Goal: Information Seeking & Learning: Learn about a topic

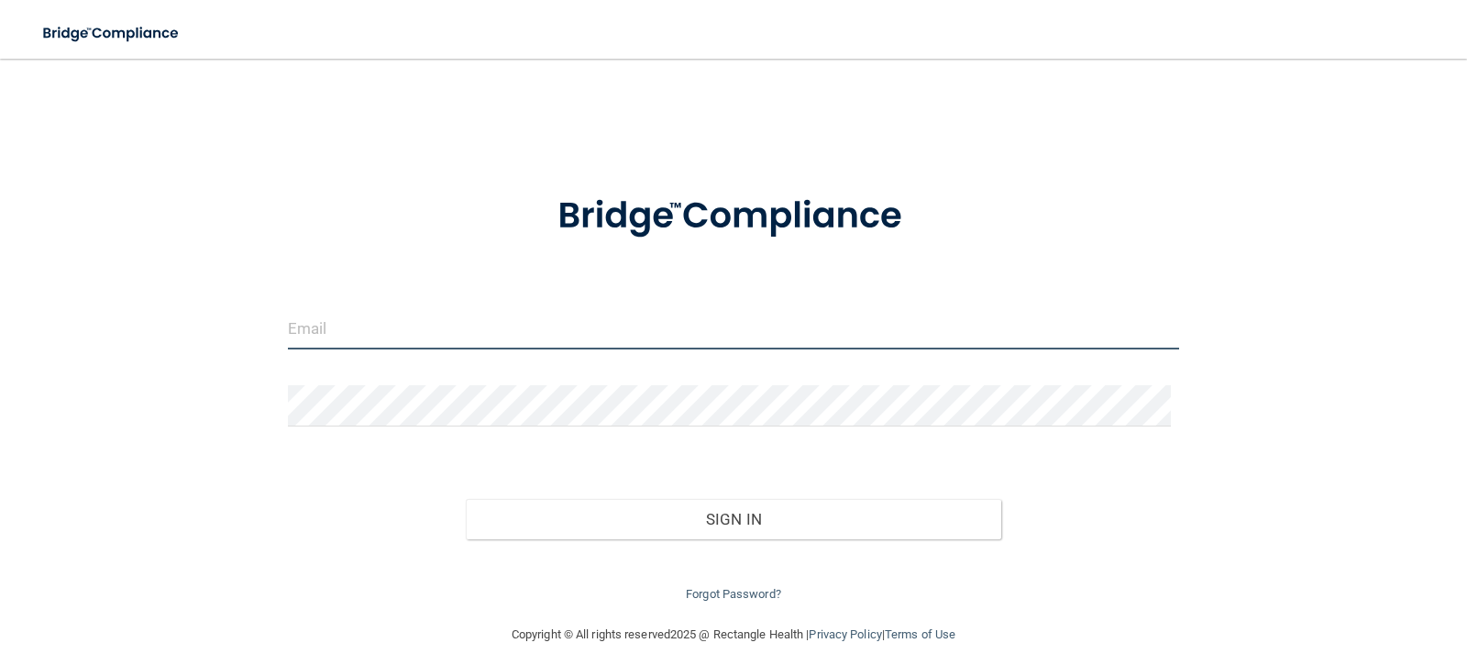
click at [485, 345] on input "email" at bounding box center [734, 328] width 892 height 41
click at [521, 284] on form "Invalid email/password. You don't have permission to access that page. Sign In …" at bounding box center [734, 387] width 892 height 437
click at [421, 335] on input "email" at bounding box center [734, 328] width 892 height 41
click at [448, 322] on input "email" at bounding box center [734, 328] width 892 height 41
type input "[EMAIL_ADDRESS][DOMAIN_NAME]"
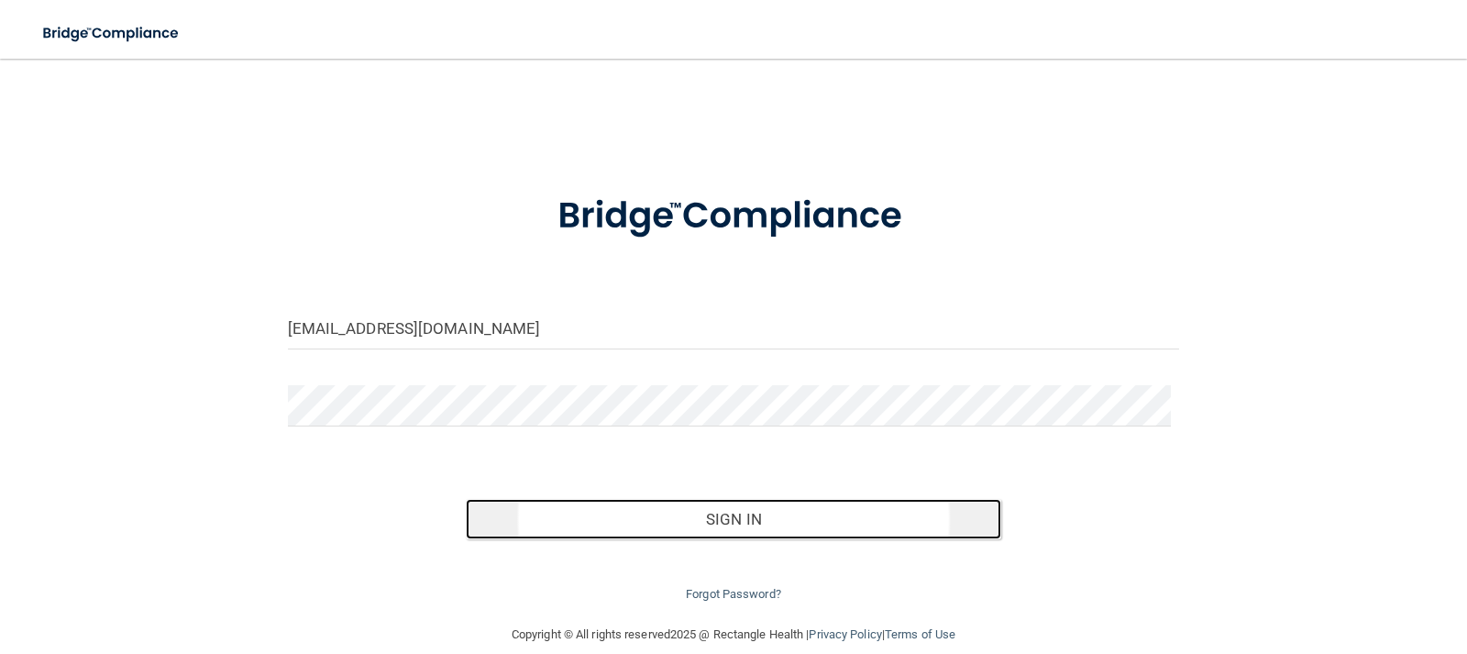
click at [587, 514] on button "Sign In" at bounding box center [734, 519] width 536 height 40
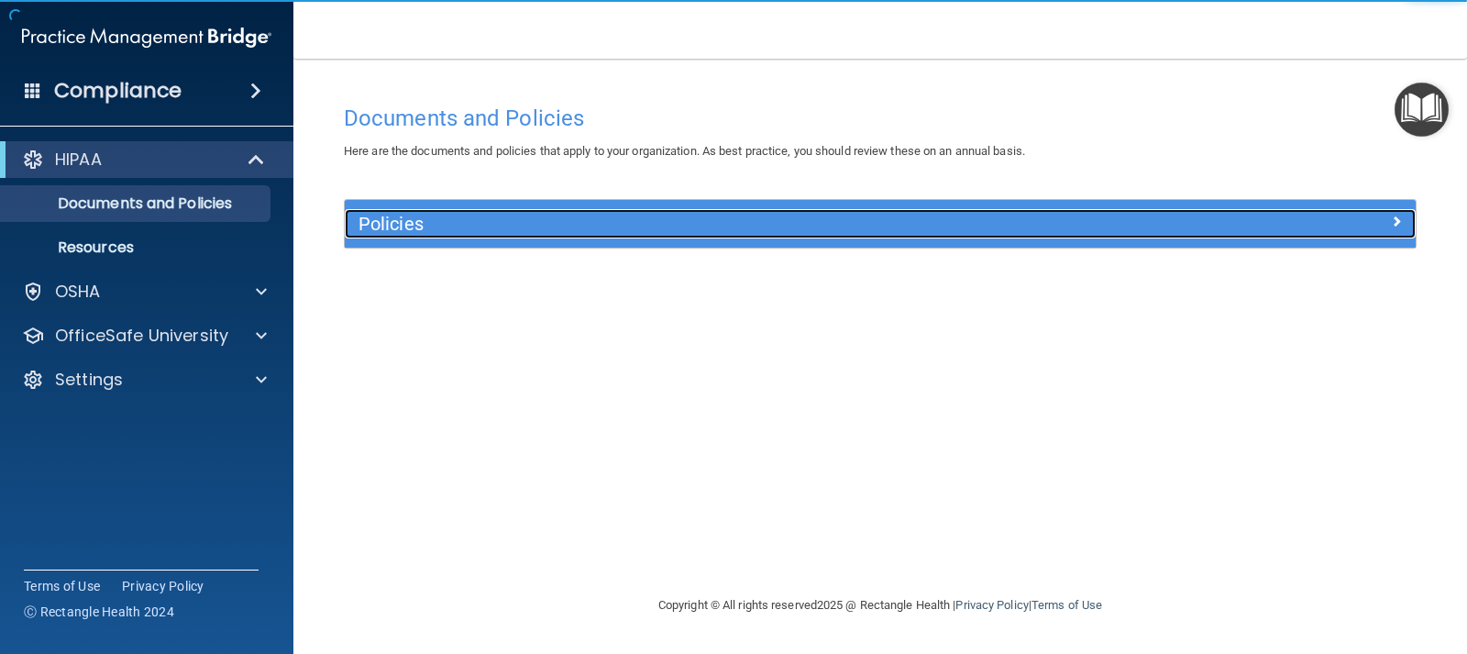
click at [418, 224] on h5 "Policies" at bounding box center [747, 224] width 776 height 20
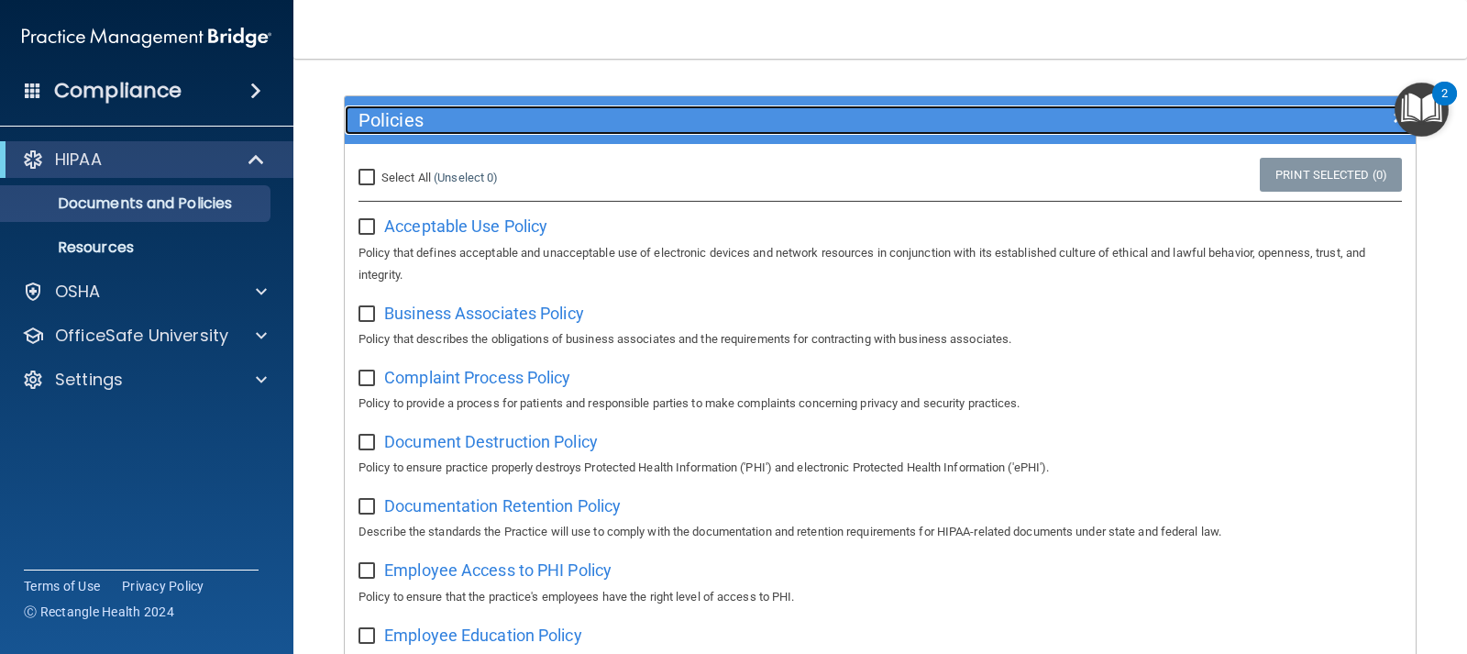
scroll to position [183, 0]
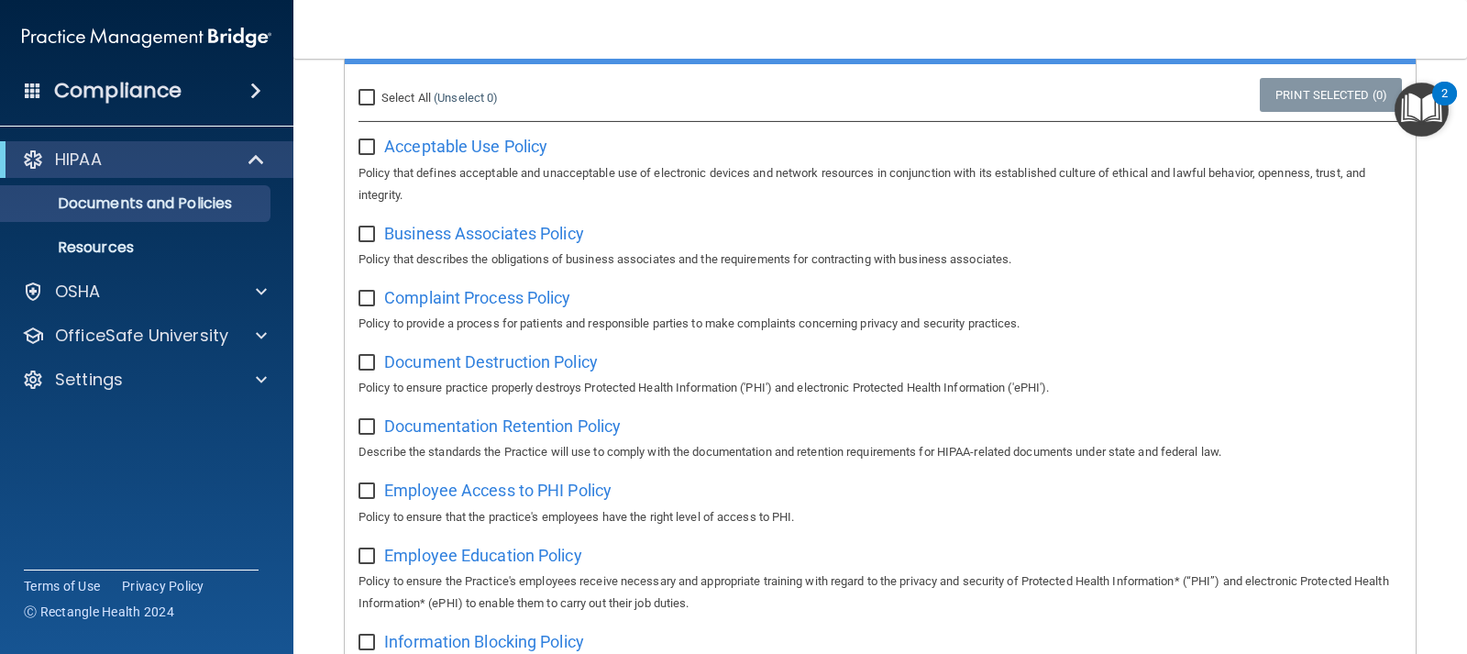
click at [369, 96] on input "Select All (Unselect 0) Unselect All" at bounding box center [369, 98] width 21 height 15
checkbox input "true"
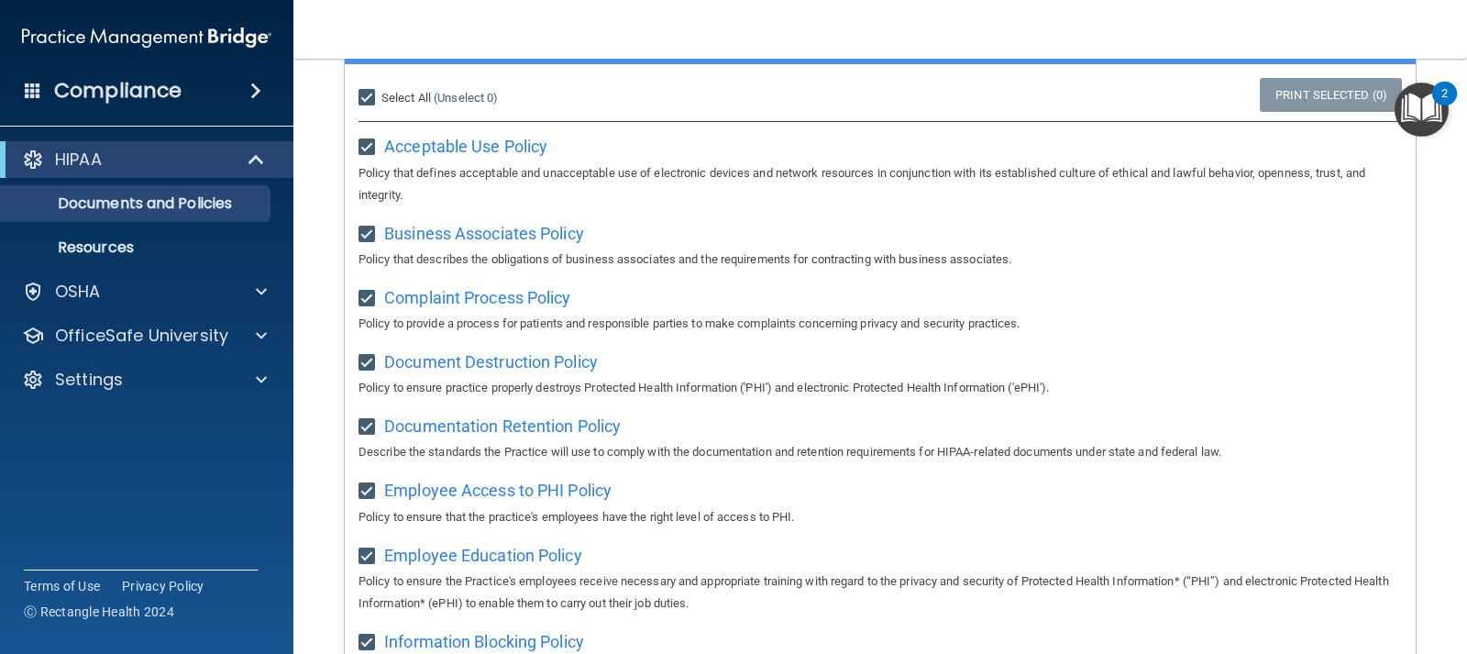
checkbox input "true"
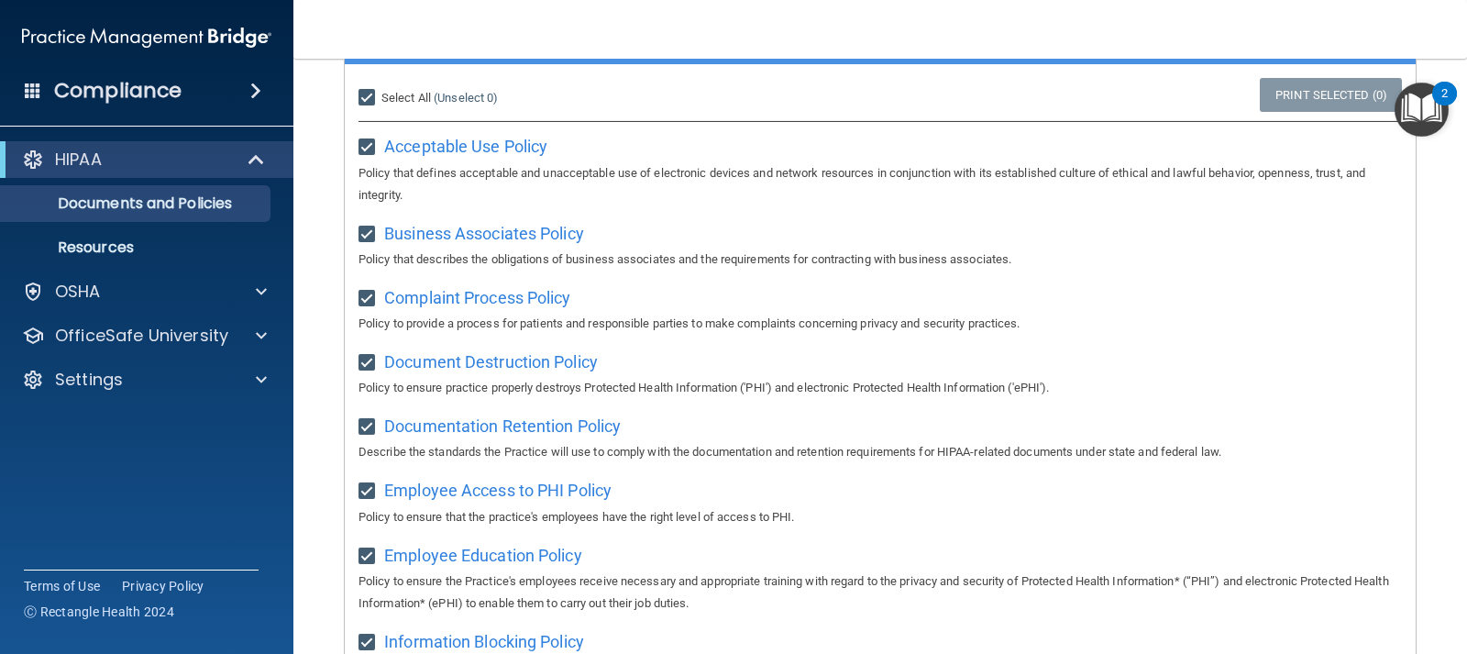
checkbox input "true"
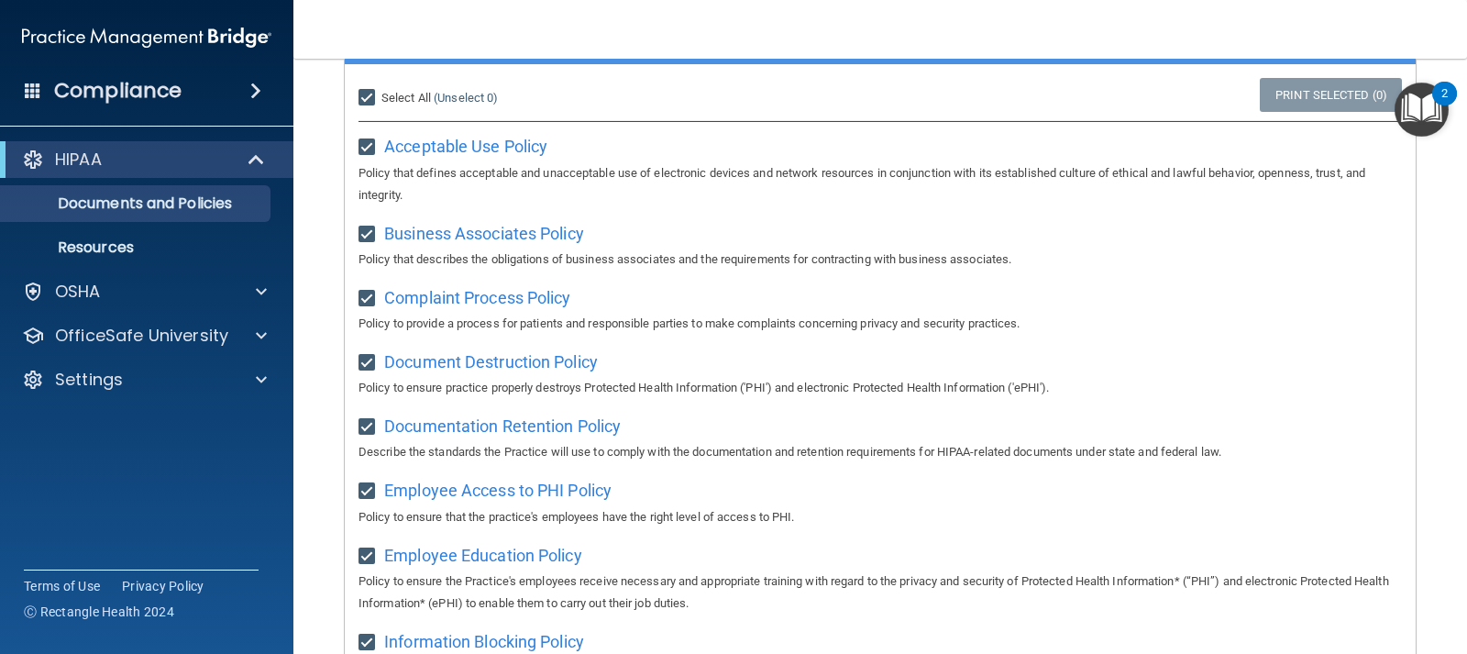
checkbox input "true"
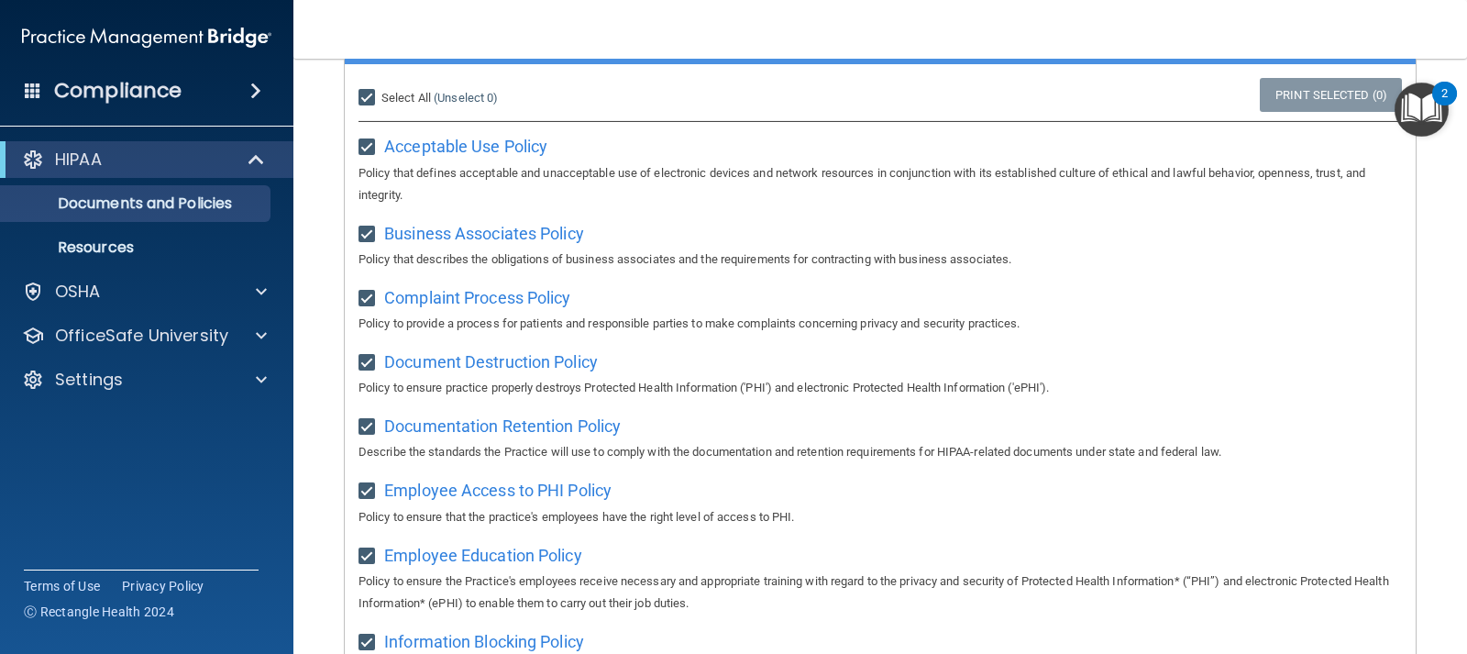
checkbox input "true"
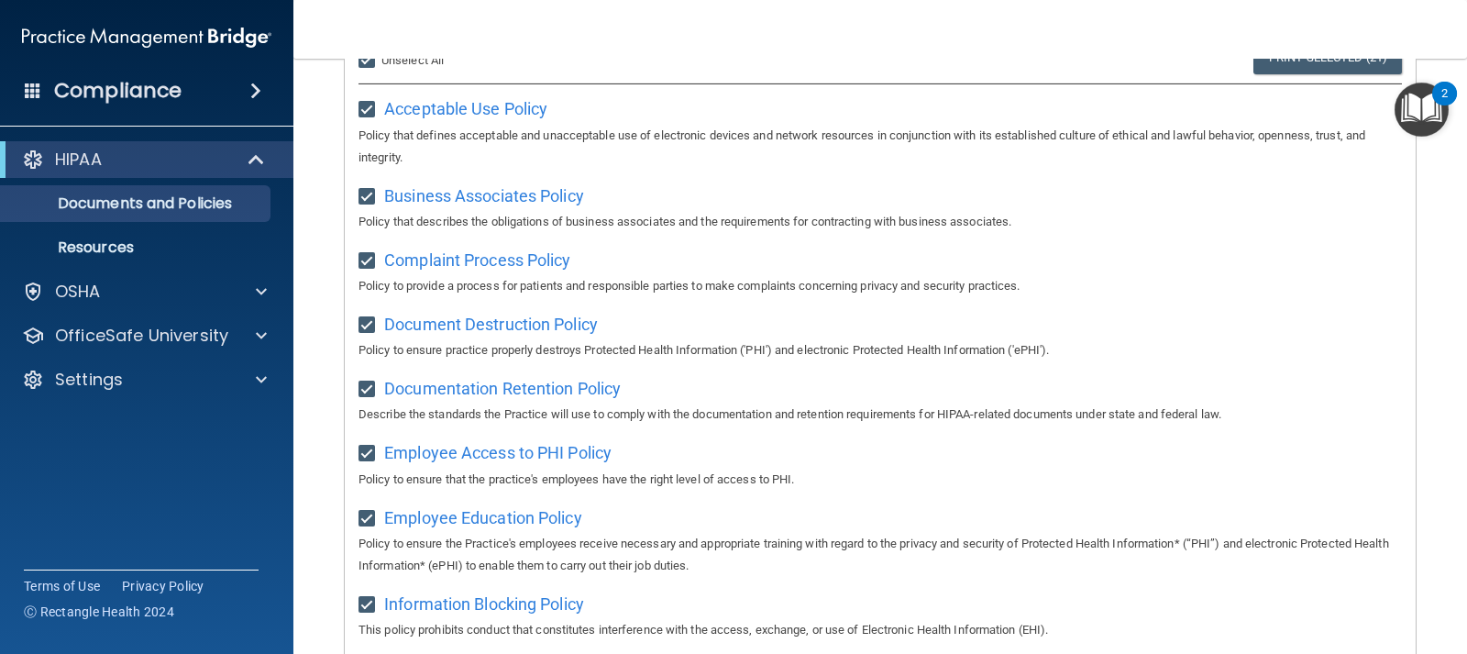
scroll to position [0, 0]
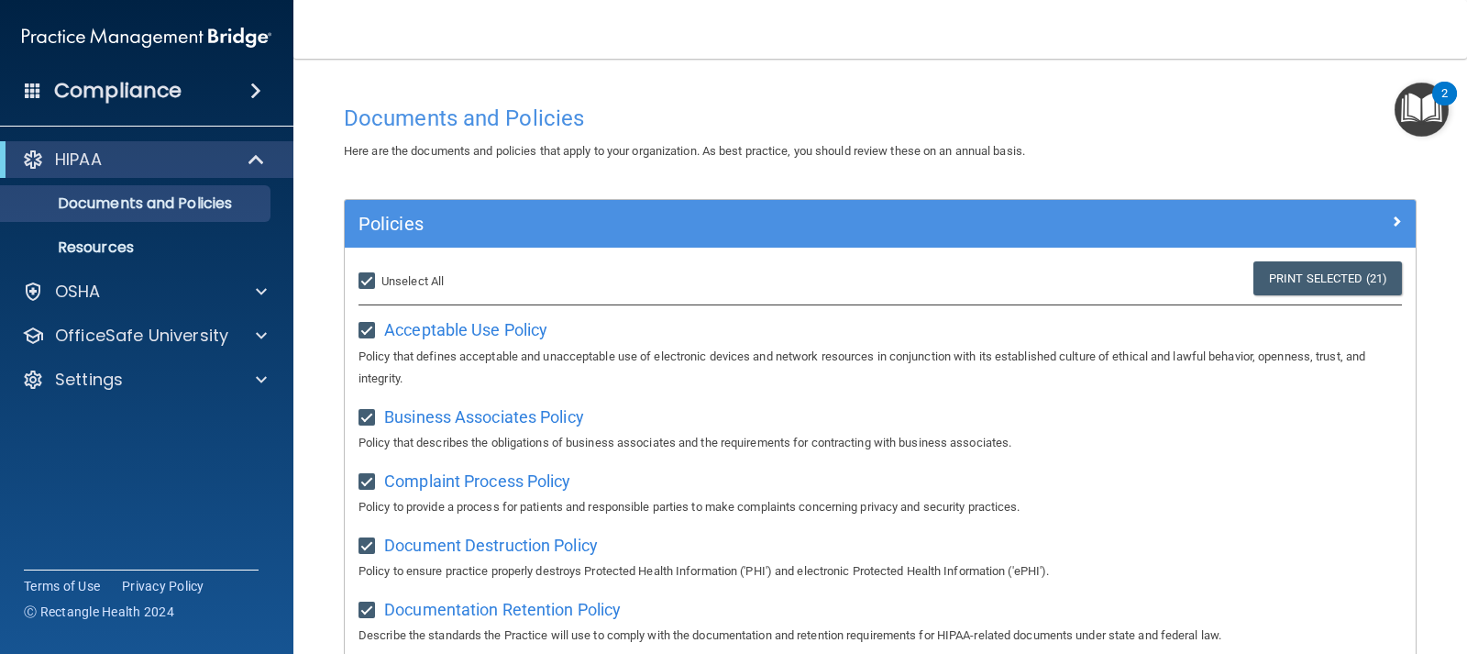
click at [369, 274] on input "Select All (Unselect 21) Unselect All" at bounding box center [369, 281] width 21 height 15
checkbox input "false"
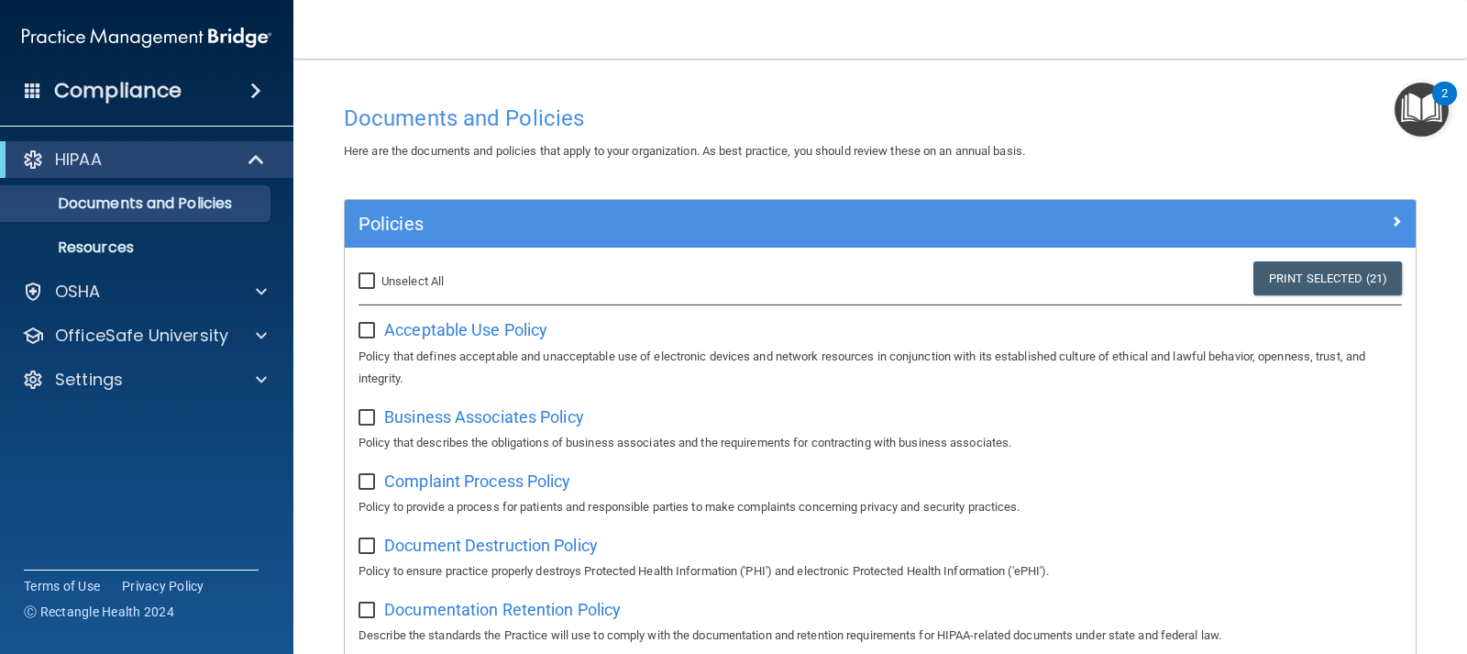
checkbox input "false"
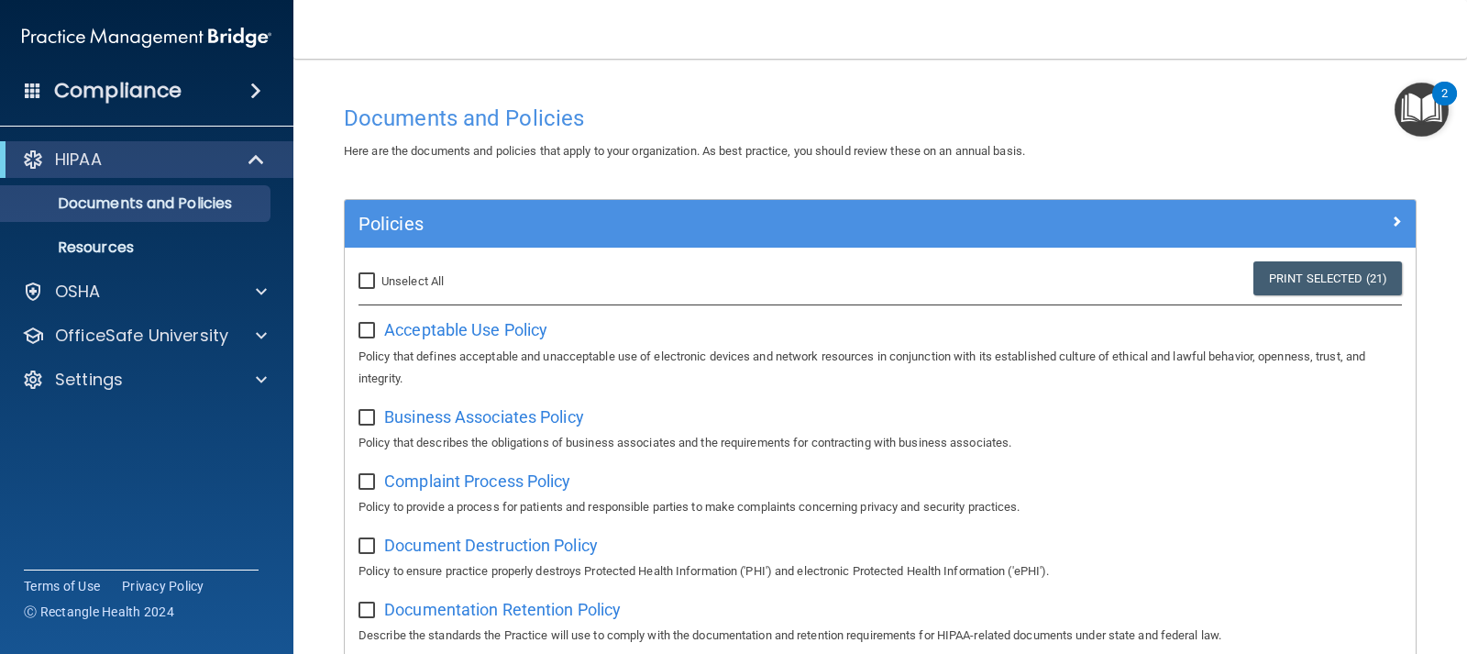
checkbox input "false"
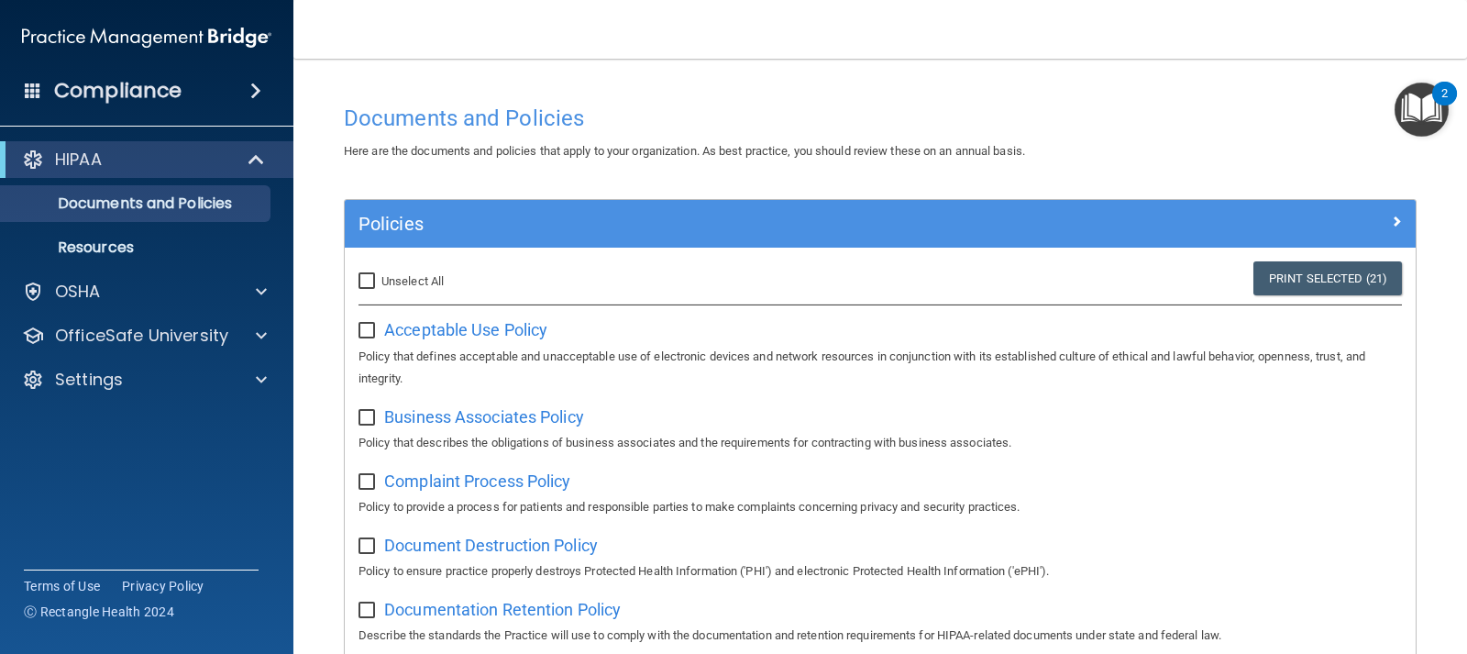
checkbox input "false"
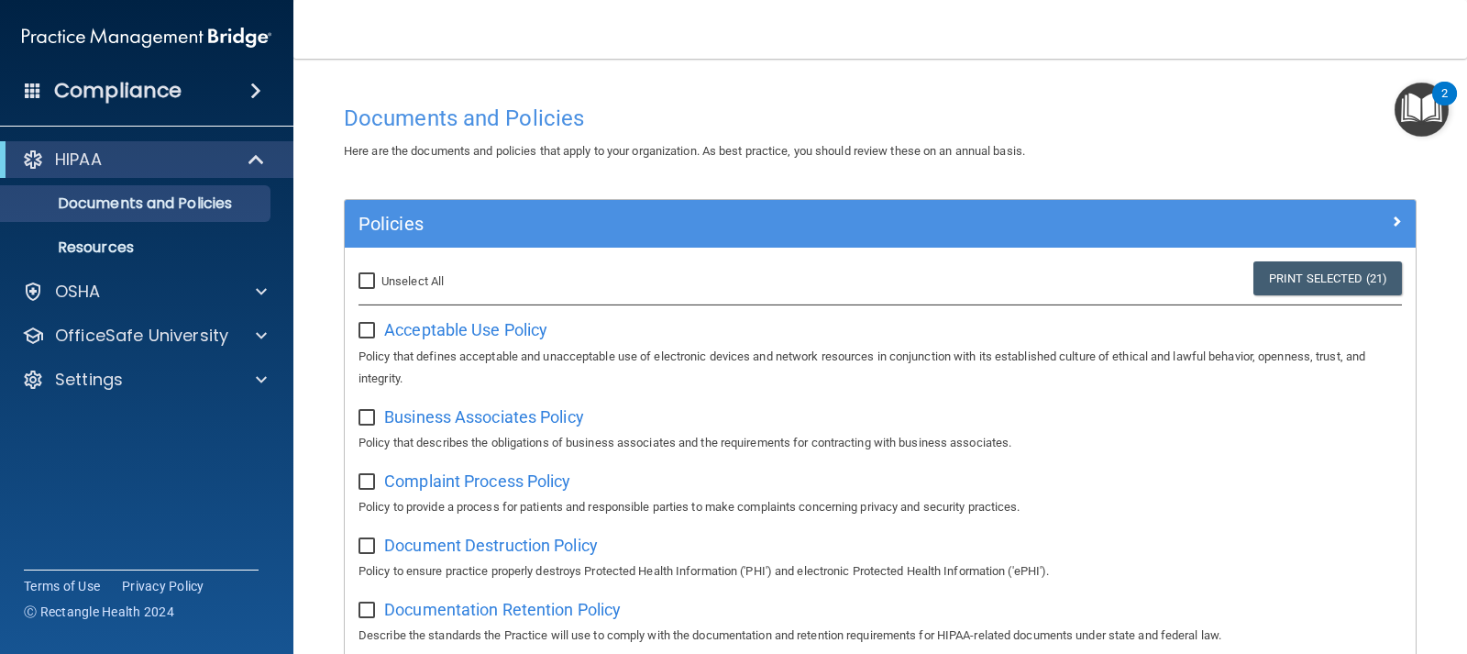
checkbox input "false"
click at [101, 156] on p "HIPAA" at bounding box center [78, 160] width 47 height 22
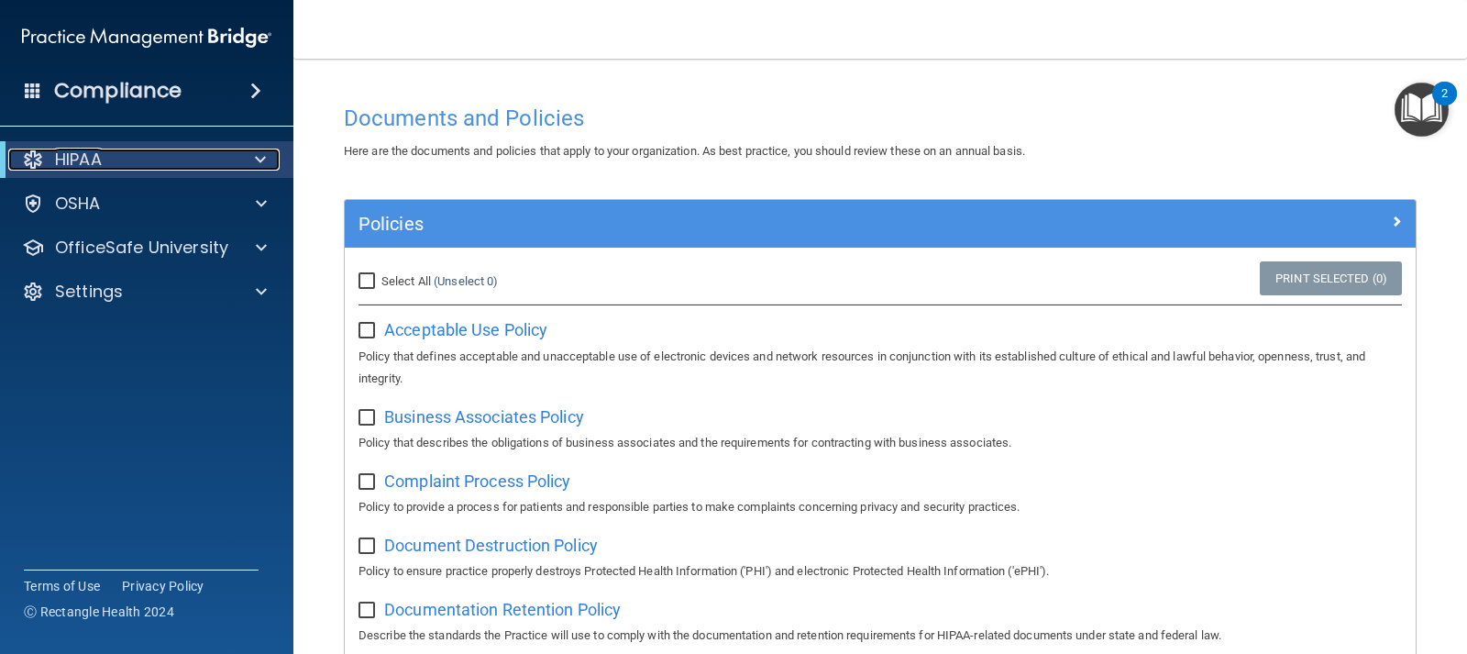
click at [87, 156] on p "HIPAA" at bounding box center [78, 160] width 47 height 22
click at [370, 280] on input "Select All (Unselect 0) Unselect All" at bounding box center [369, 281] width 21 height 15
checkbox input "true"
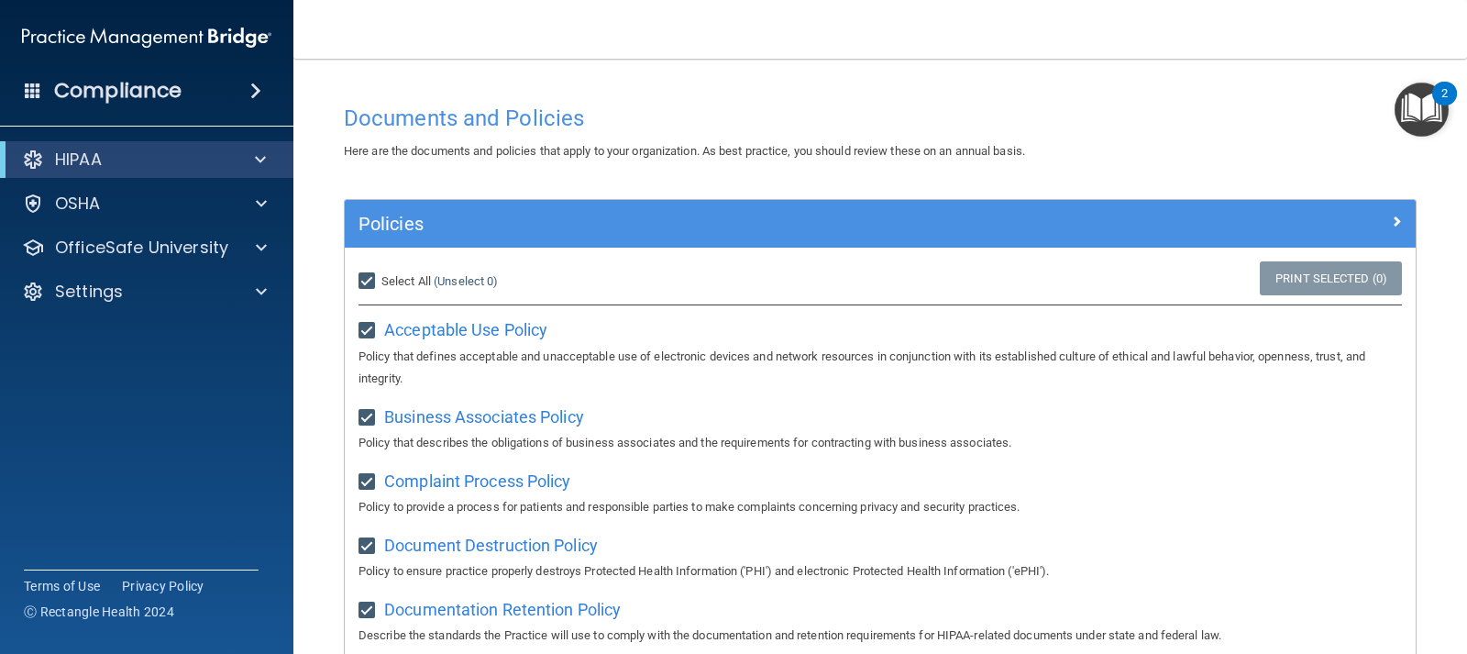
checkbox input "true"
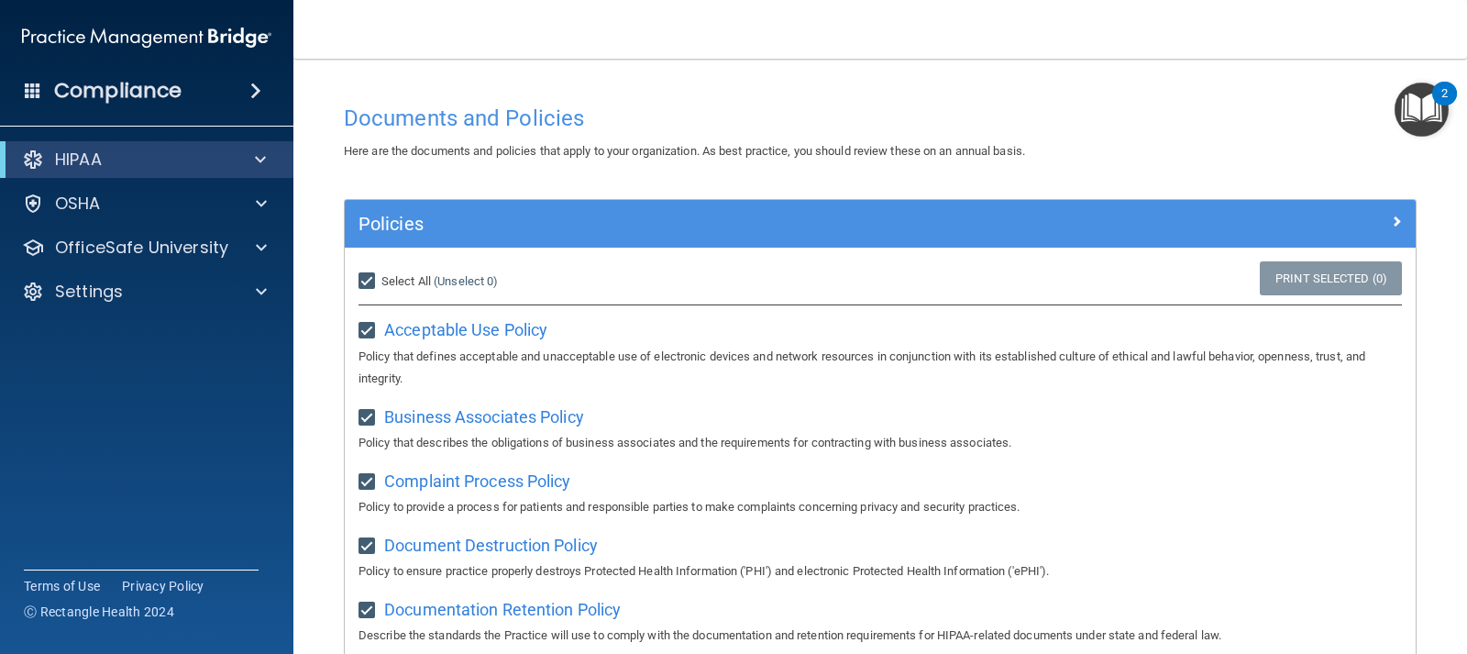
checkbox input "true"
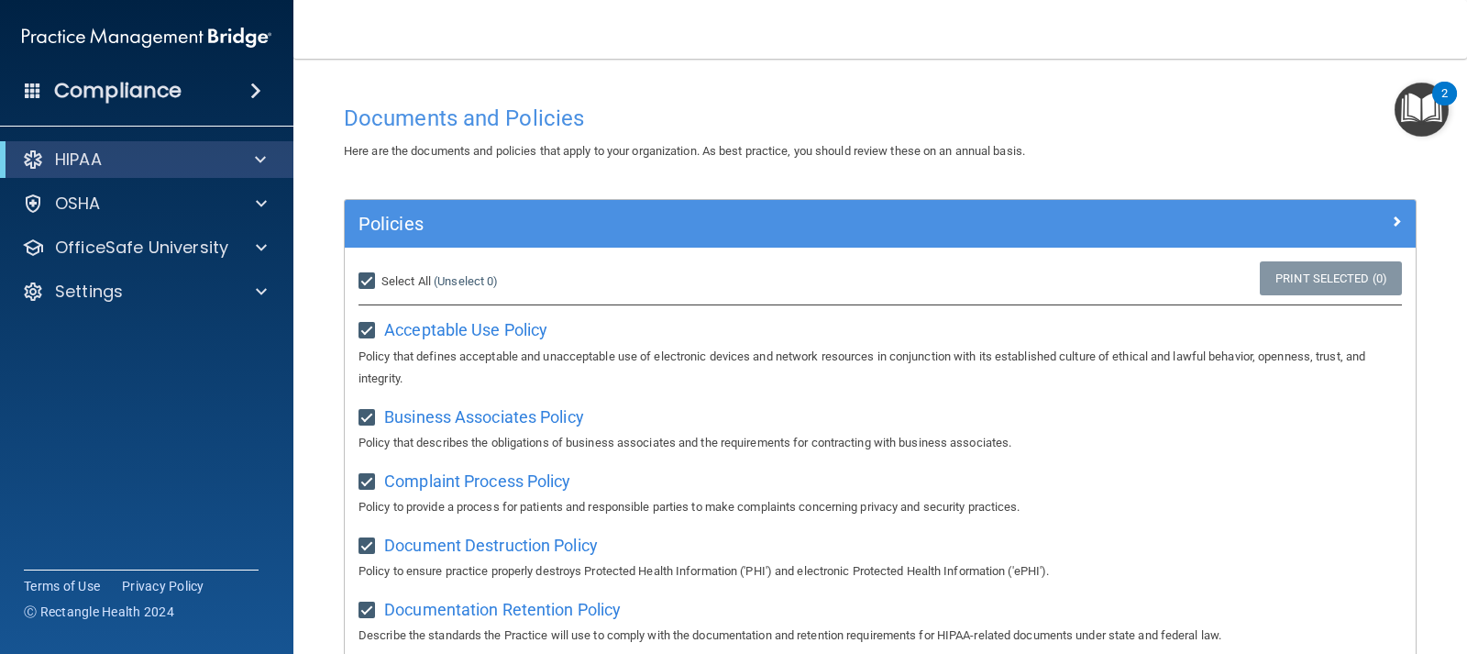
checkbox input "true"
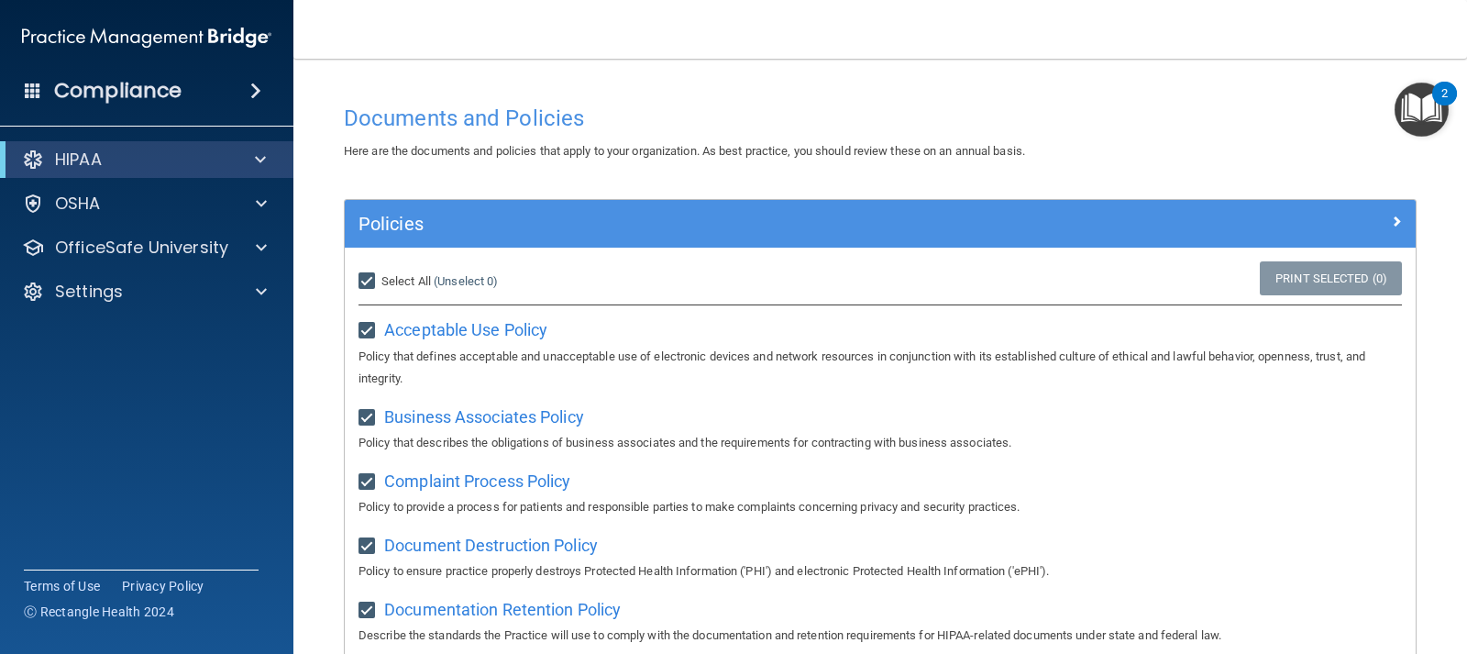
checkbox input "true"
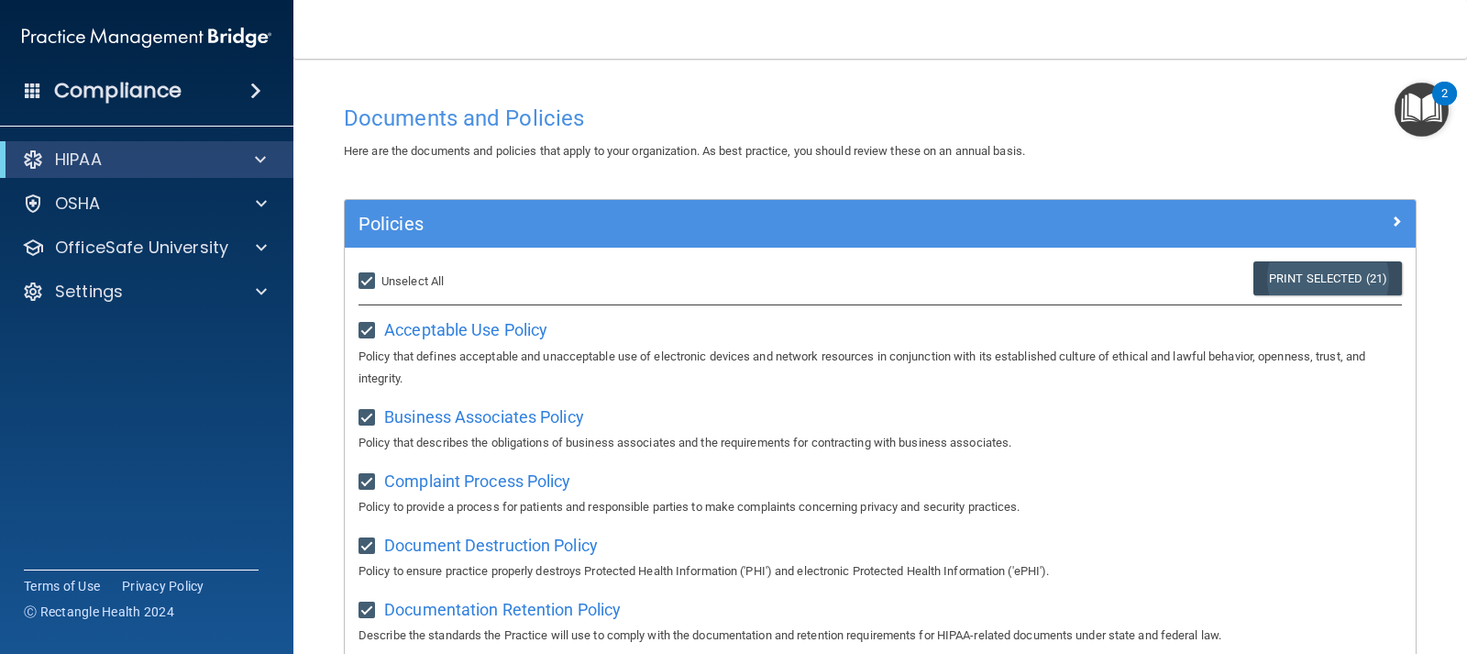
click at [1278, 278] on link "Print Selected (21)" at bounding box center [1328, 278] width 149 height 34
click at [362, 280] on input "Select All (Unselect 21) Unselect All" at bounding box center [369, 281] width 21 height 15
checkbox input "false"
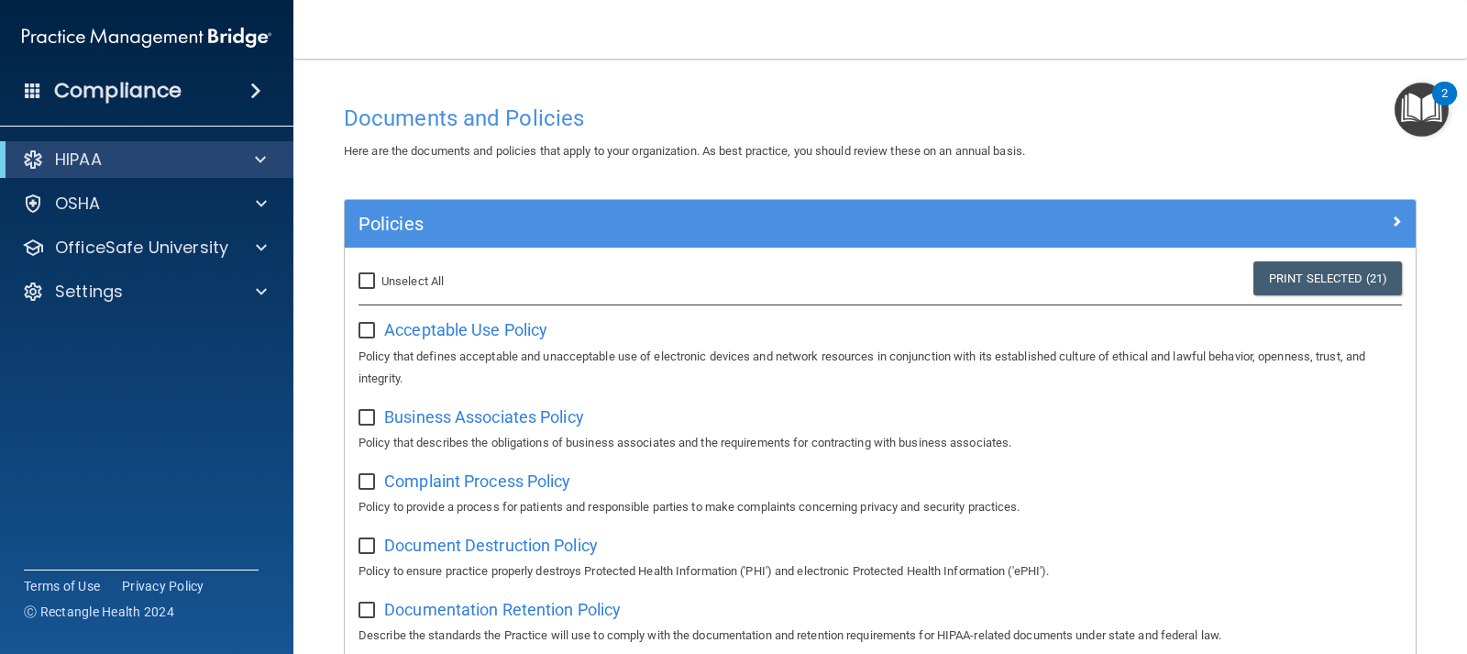
checkbox input "false"
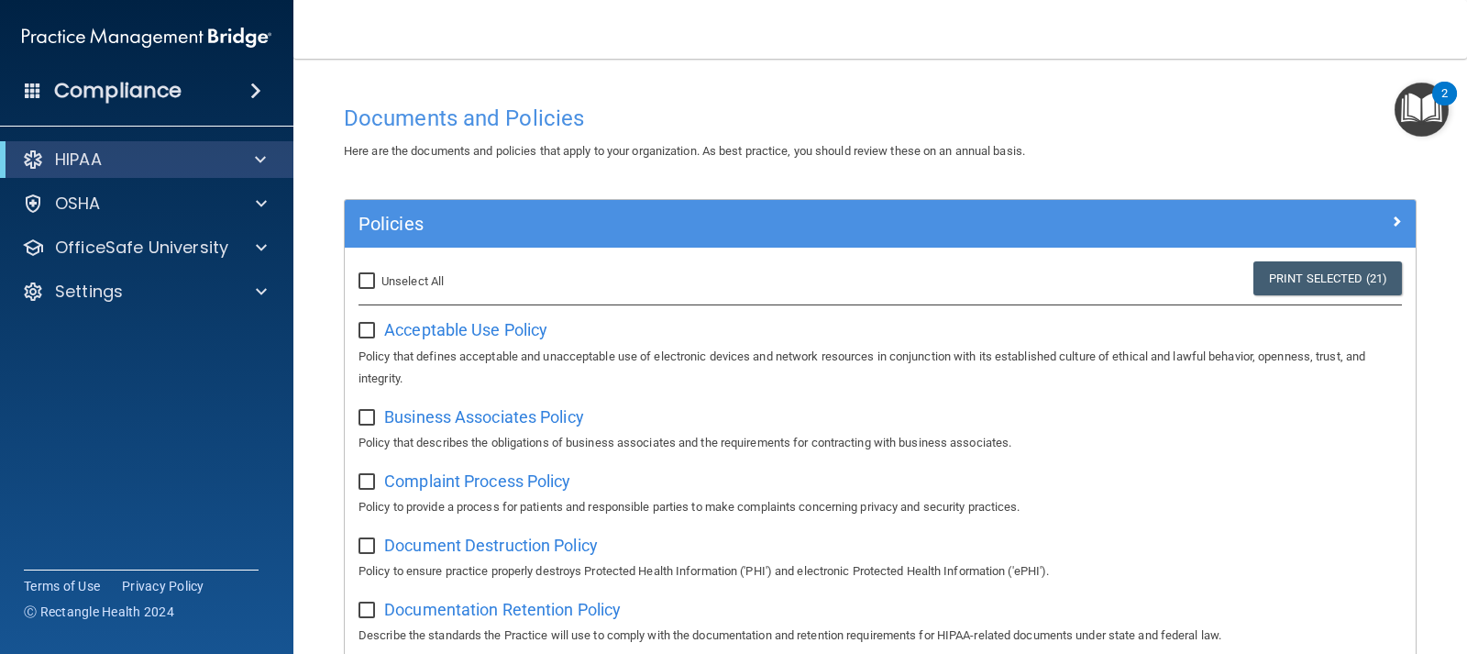
checkbox input "false"
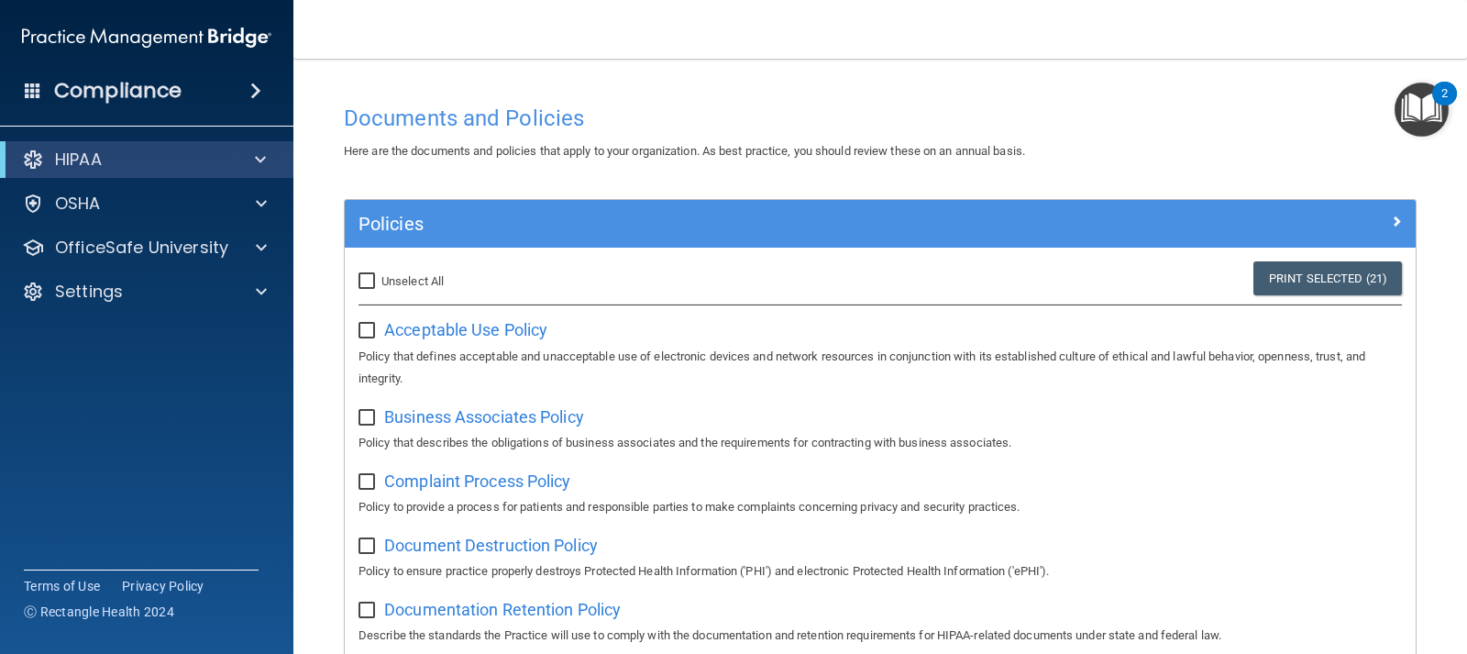
checkbox input "false"
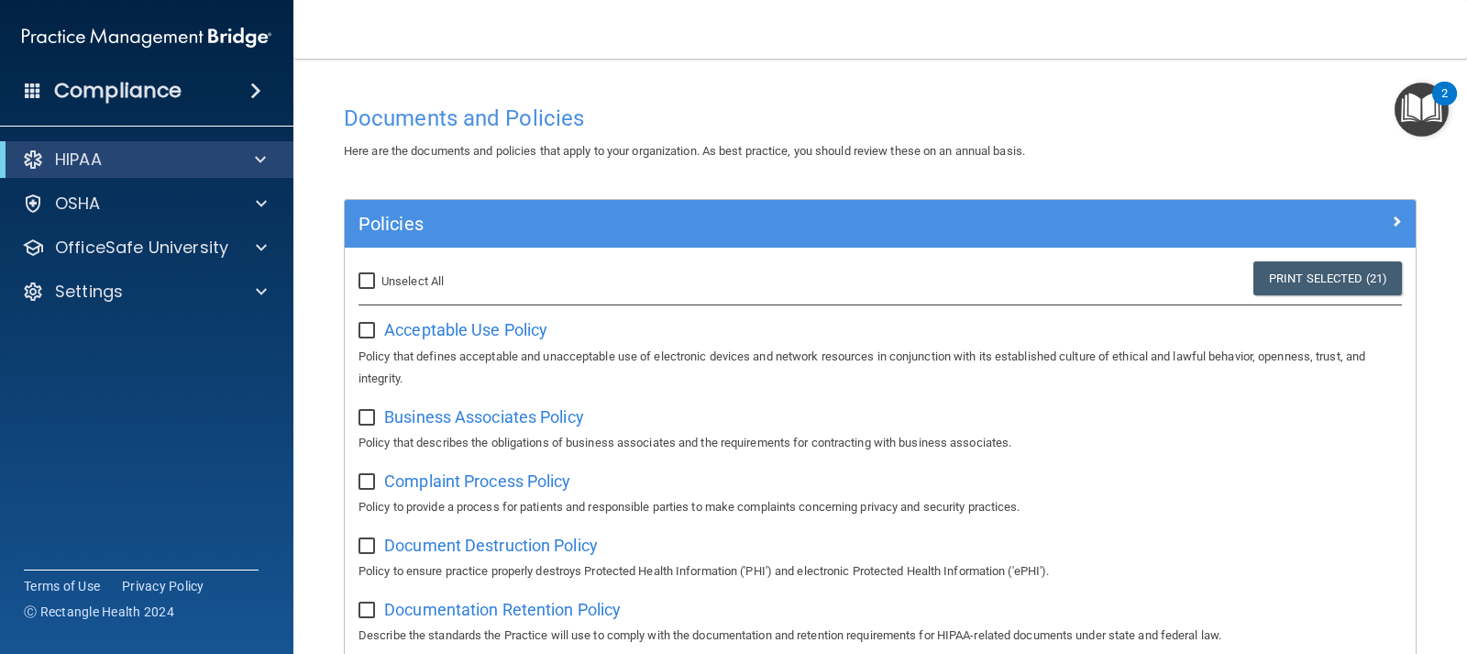
checkbox input "false"
click at [86, 158] on p "HIPAA" at bounding box center [78, 160] width 47 height 22
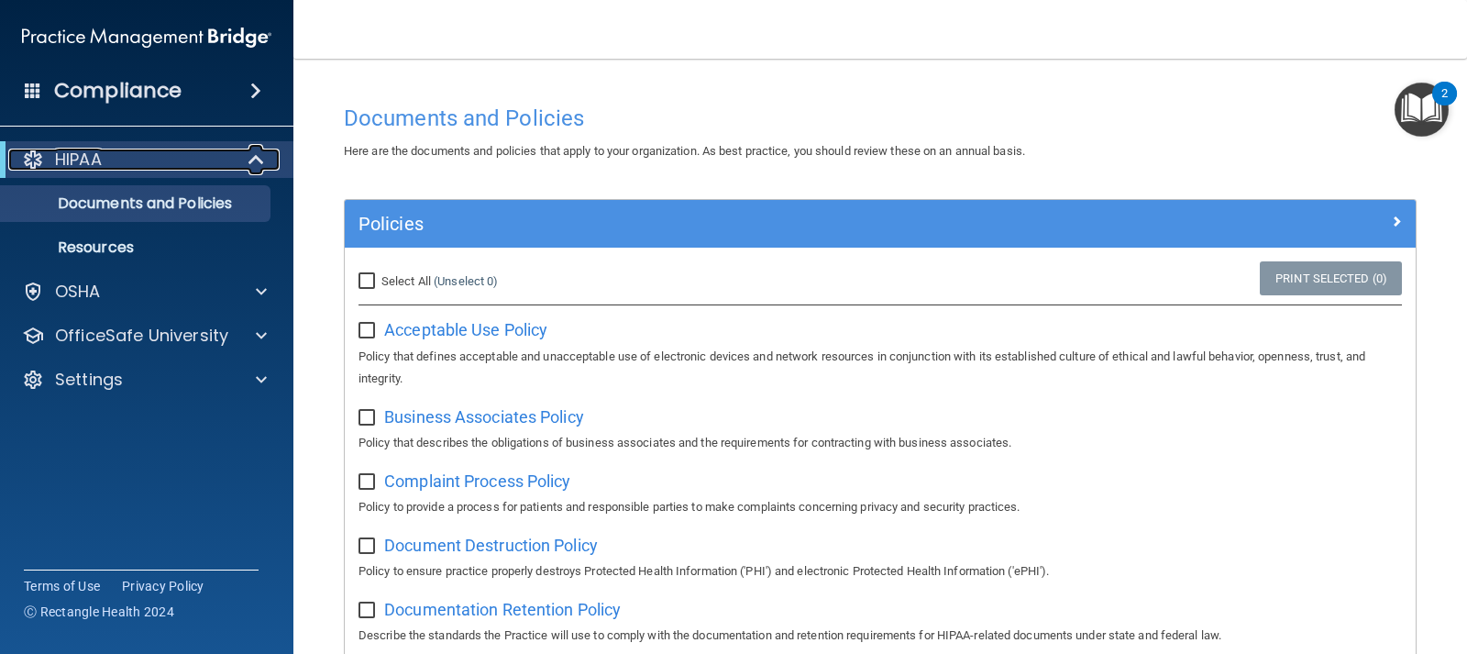
click at [77, 157] on p "HIPAA" at bounding box center [78, 160] width 47 height 22
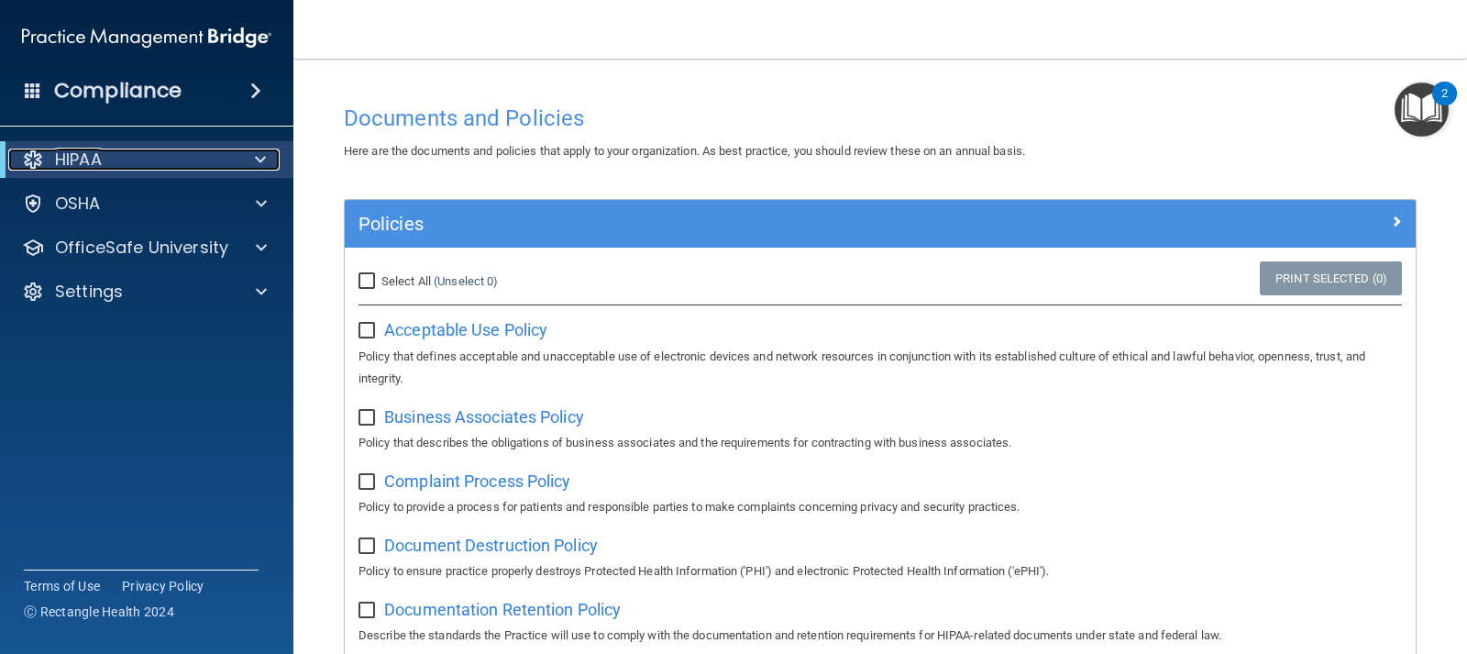
click at [77, 157] on p "HIPAA" at bounding box center [78, 160] width 47 height 22
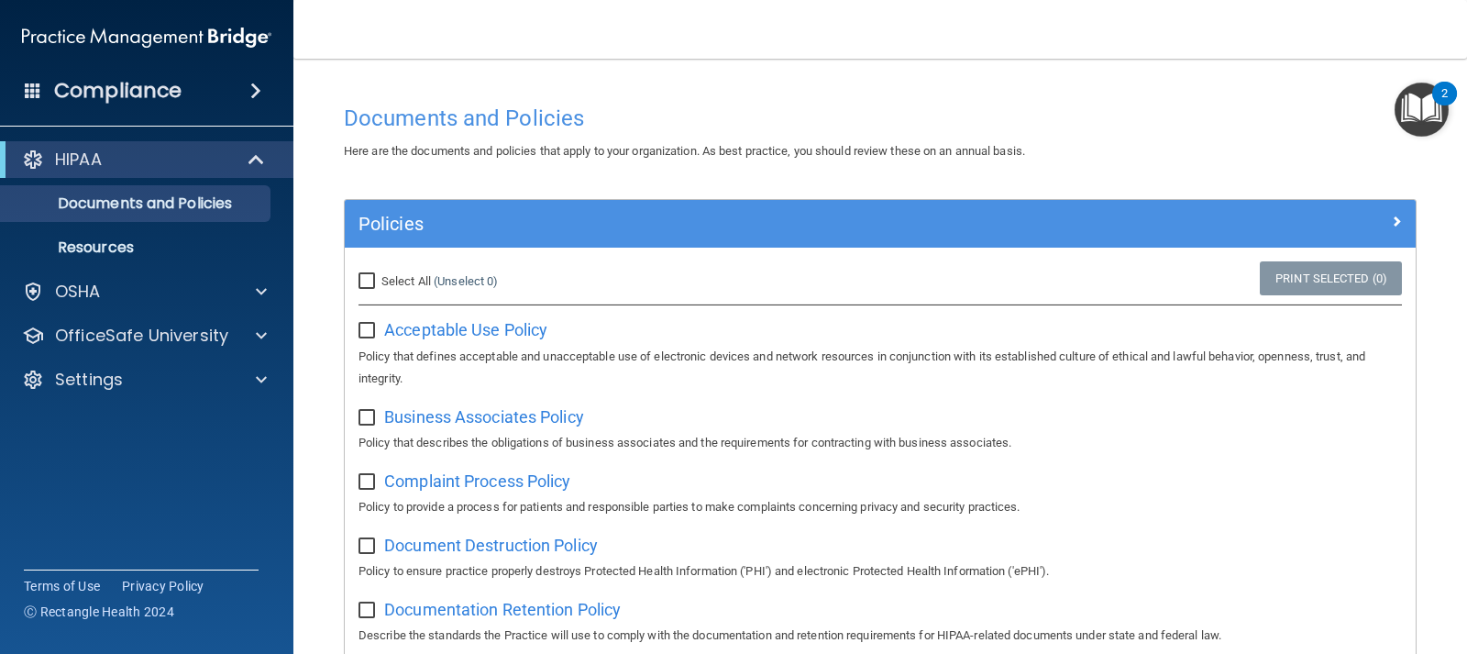
click at [1410, 94] on img "Open Resource Center, 2 new notifications" at bounding box center [1422, 110] width 54 height 54
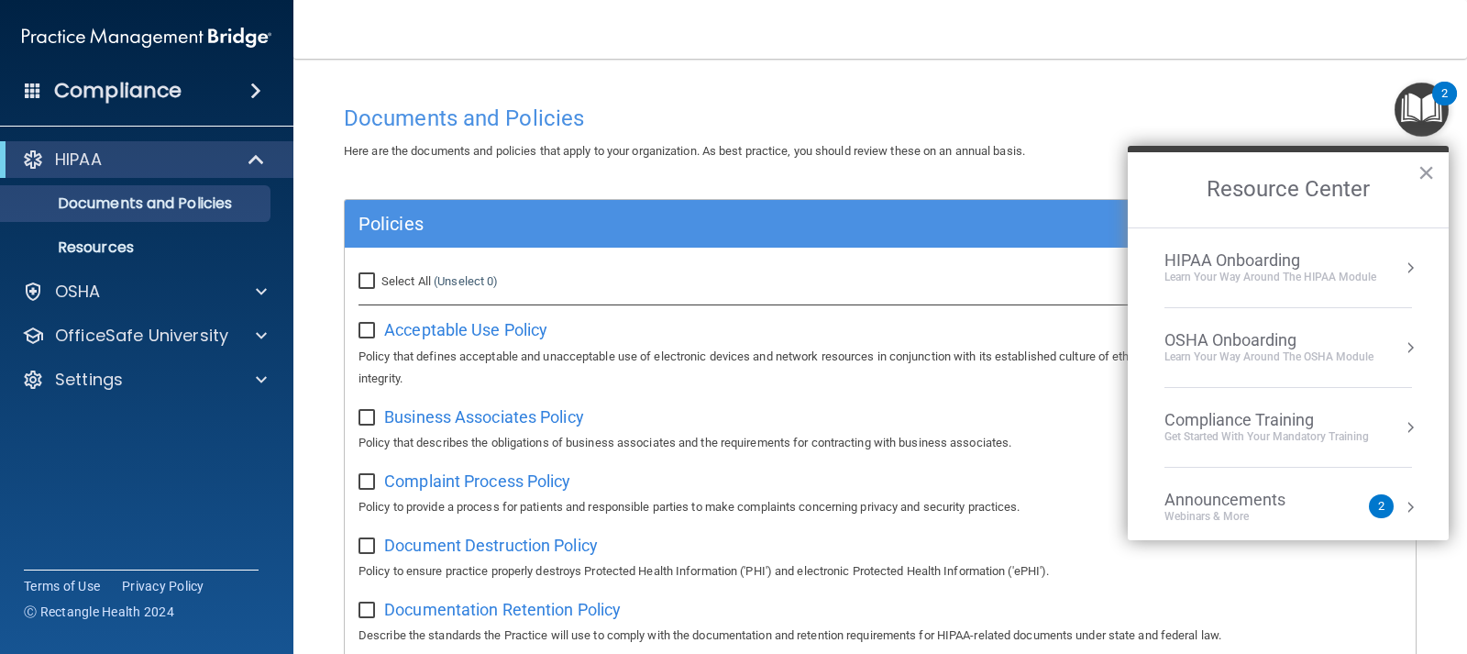
click at [1244, 61] on main "Documents and Policies Here are the documents and policies that apply to your o…" at bounding box center [880, 356] width 1174 height 595
click at [1429, 171] on button "×" at bounding box center [1426, 172] width 17 height 29
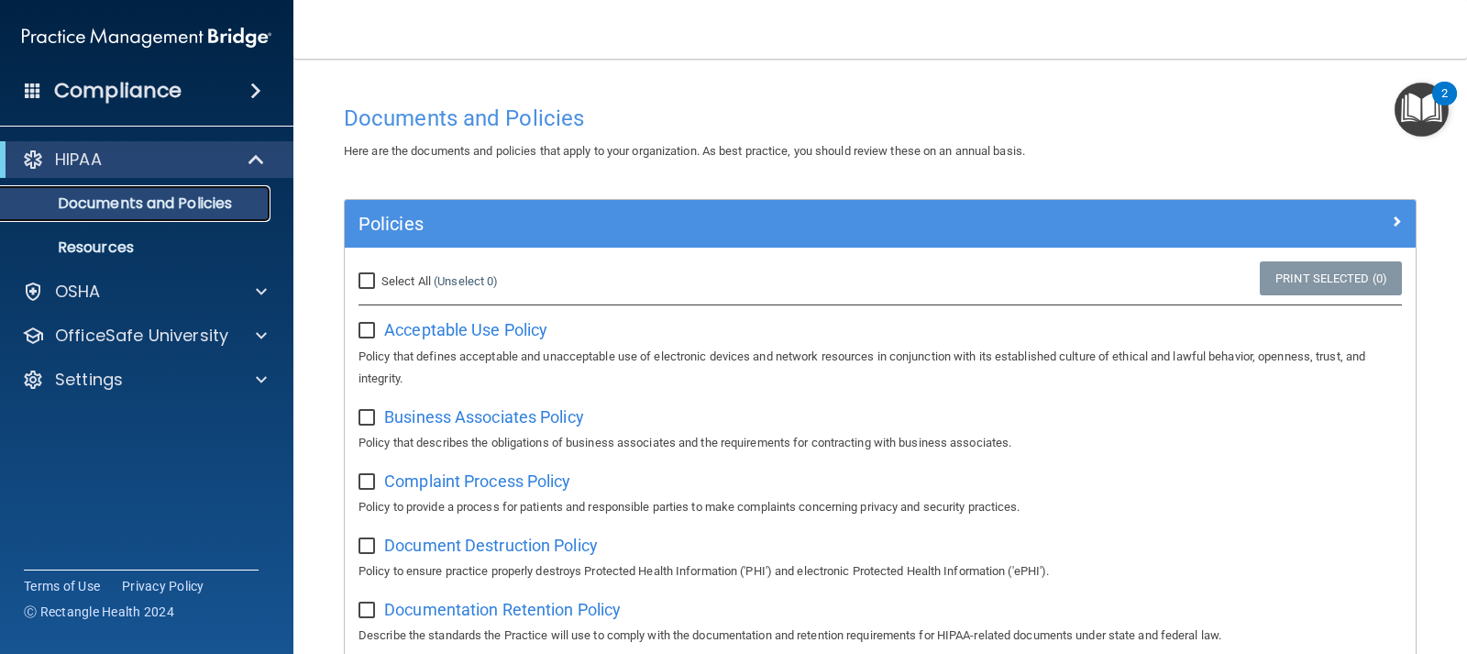
click at [98, 201] on p "Documents and Policies" at bounding box center [137, 203] width 250 height 18
click at [77, 250] on p "Resources" at bounding box center [137, 247] width 250 height 18
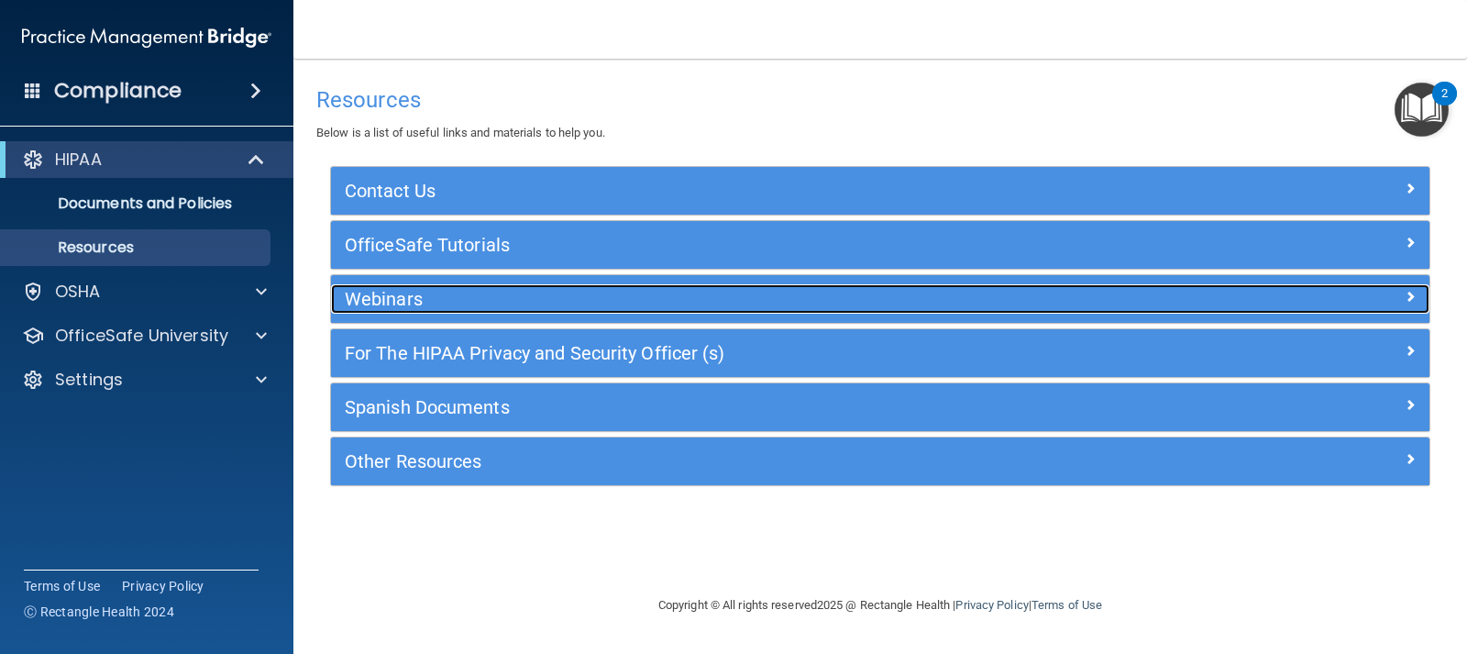
click at [400, 302] on h5 "Webinars" at bounding box center [743, 299] width 797 height 20
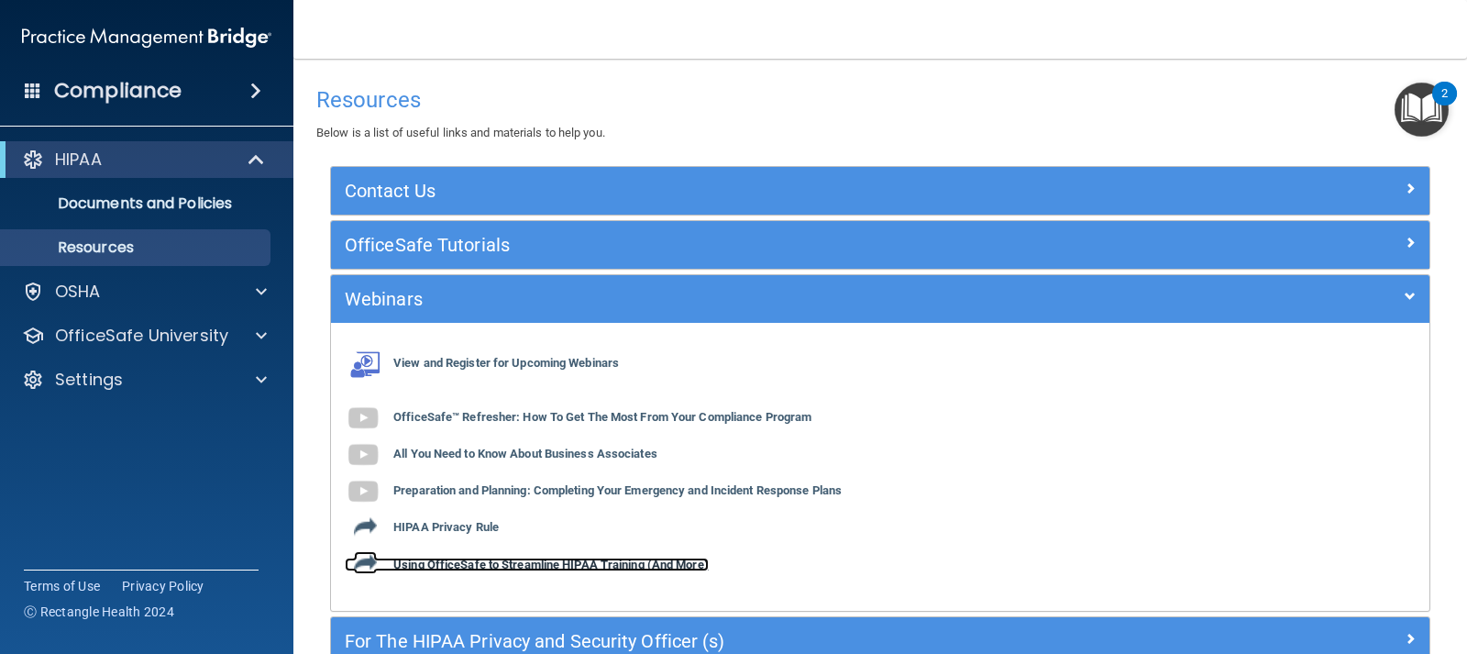
click at [612, 558] on b "Using OfficeSafe to Streamline HIPAA Training (And More)" at bounding box center [550, 565] width 315 height 14
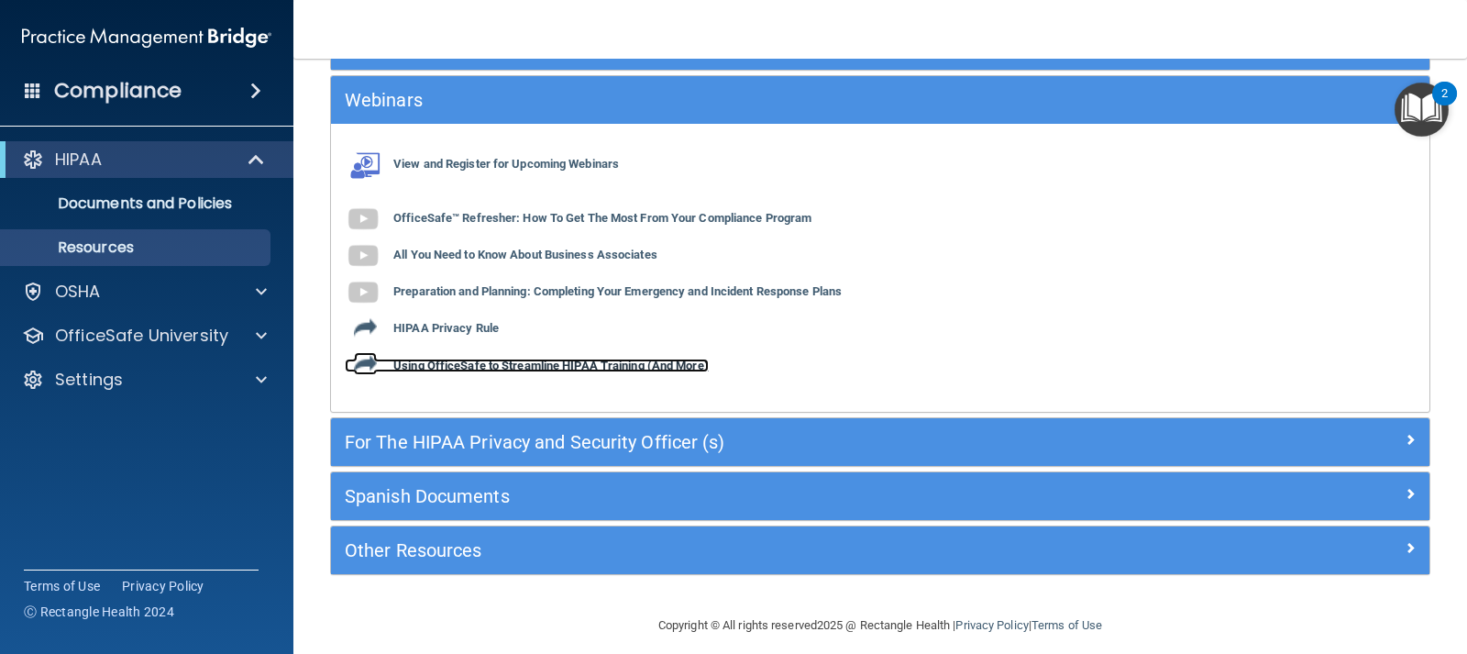
scroll to position [215, 0]
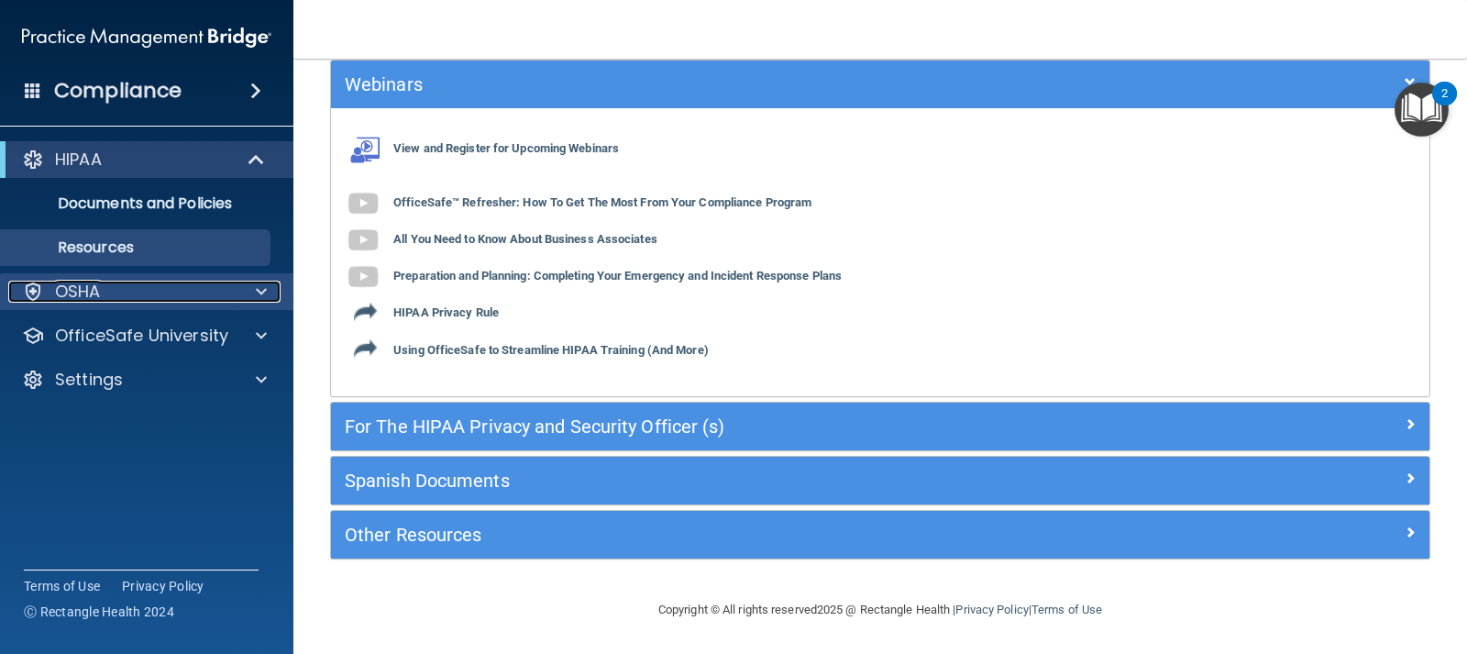
click at [85, 290] on p "OSHA" at bounding box center [78, 292] width 46 height 22
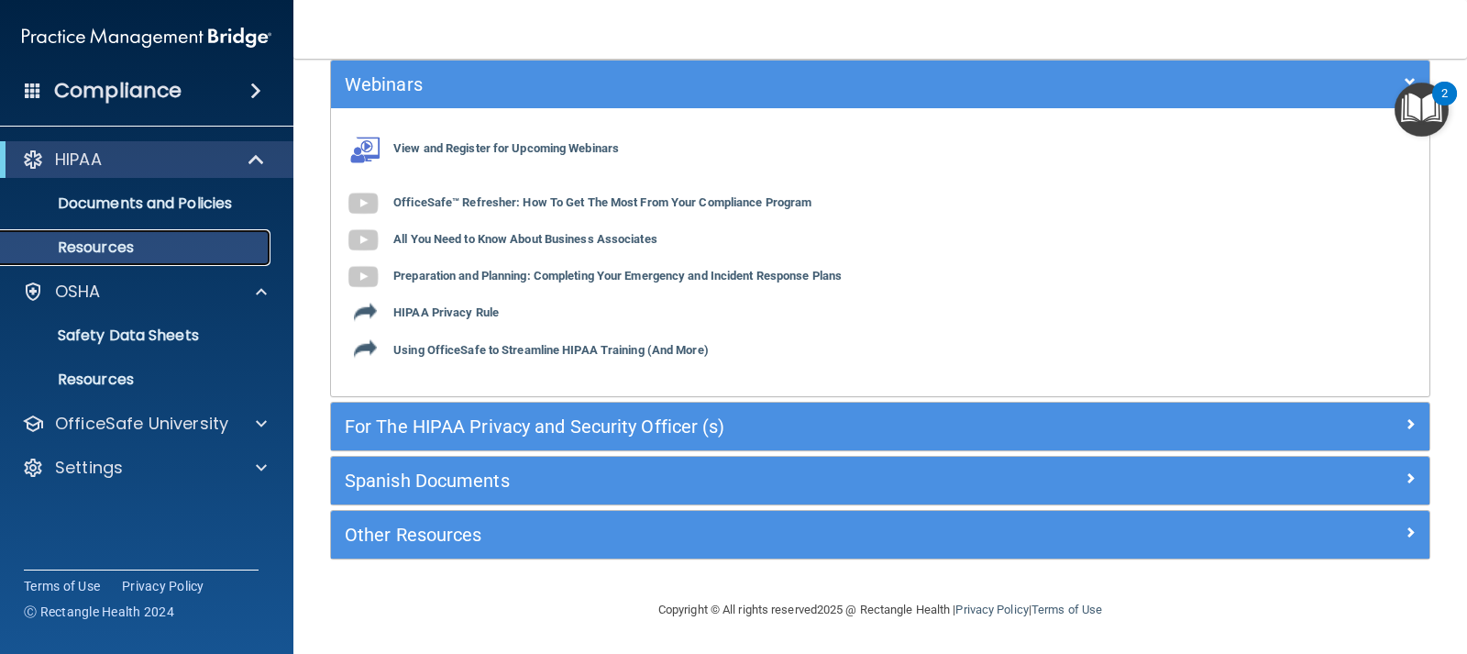
click at [103, 251] on p "Resources" at bounding box center [137, 247] width 250 height 18
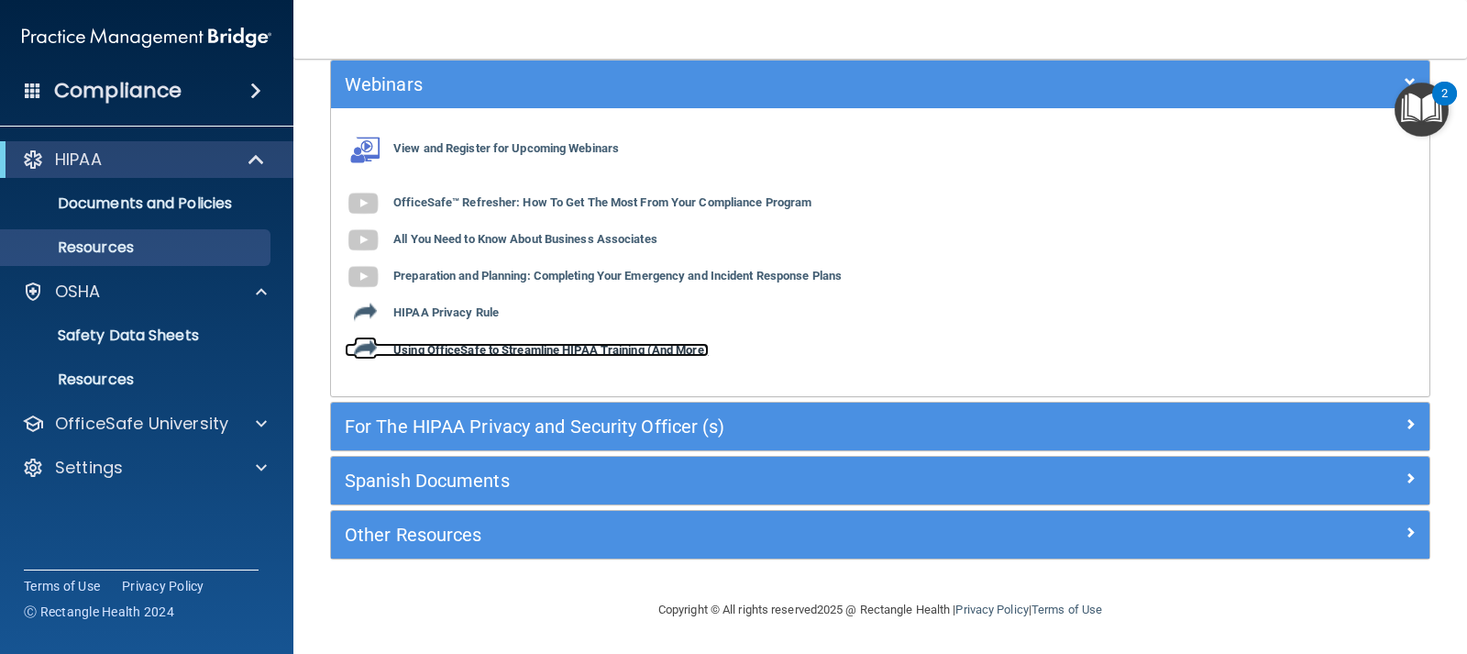
click at [658, 353] on b "Using OfficeSafe to Streamline HIPAA Training (And More)" at bounding box center [550, 350] width 315 height 14
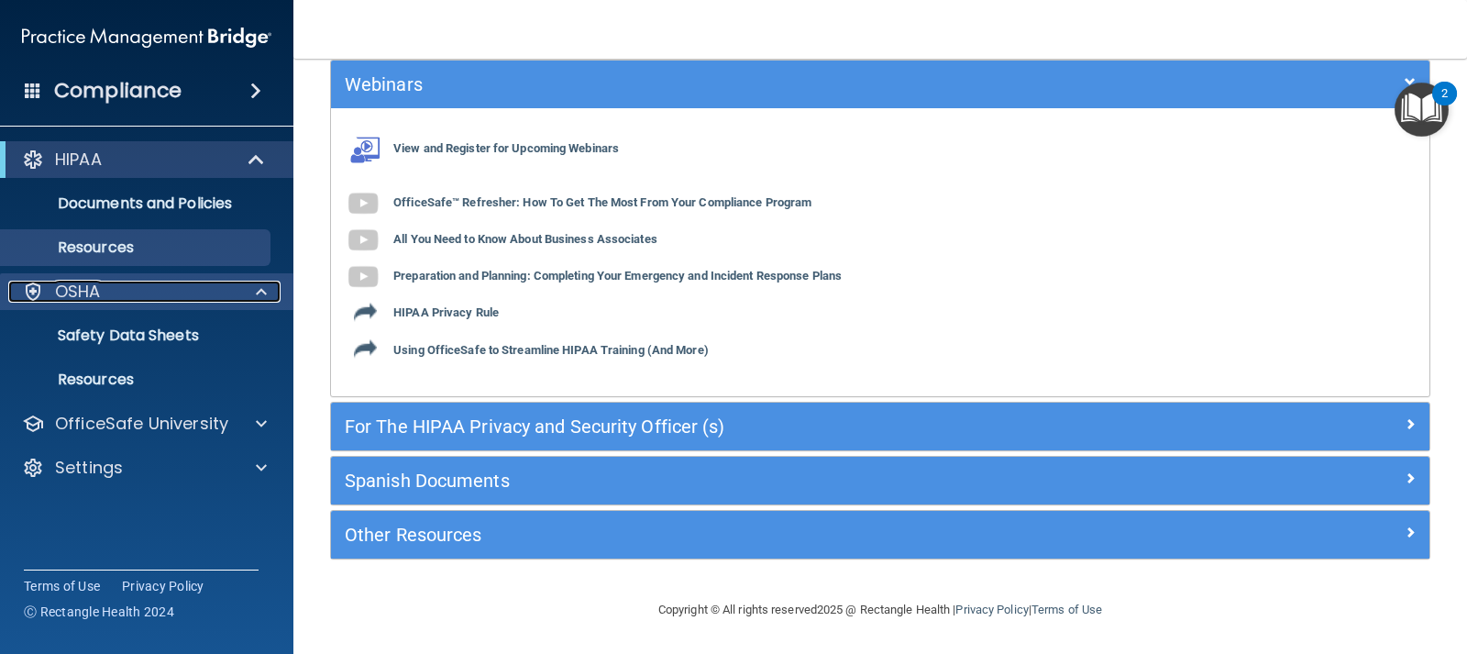
click at [268, 295] on div at bounding box center [259, 292] width 46 height 22
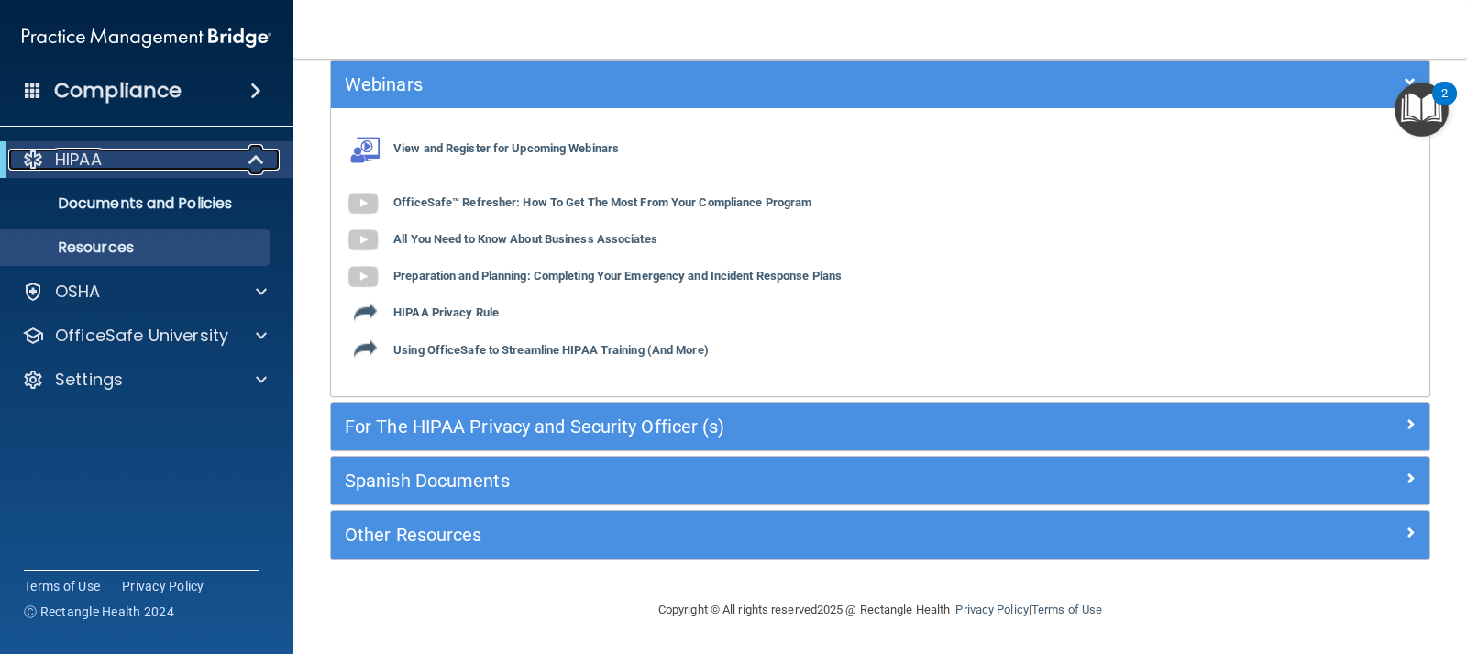
click at [256, 154] on span at bounding box center [258, 160] width 16 height 22
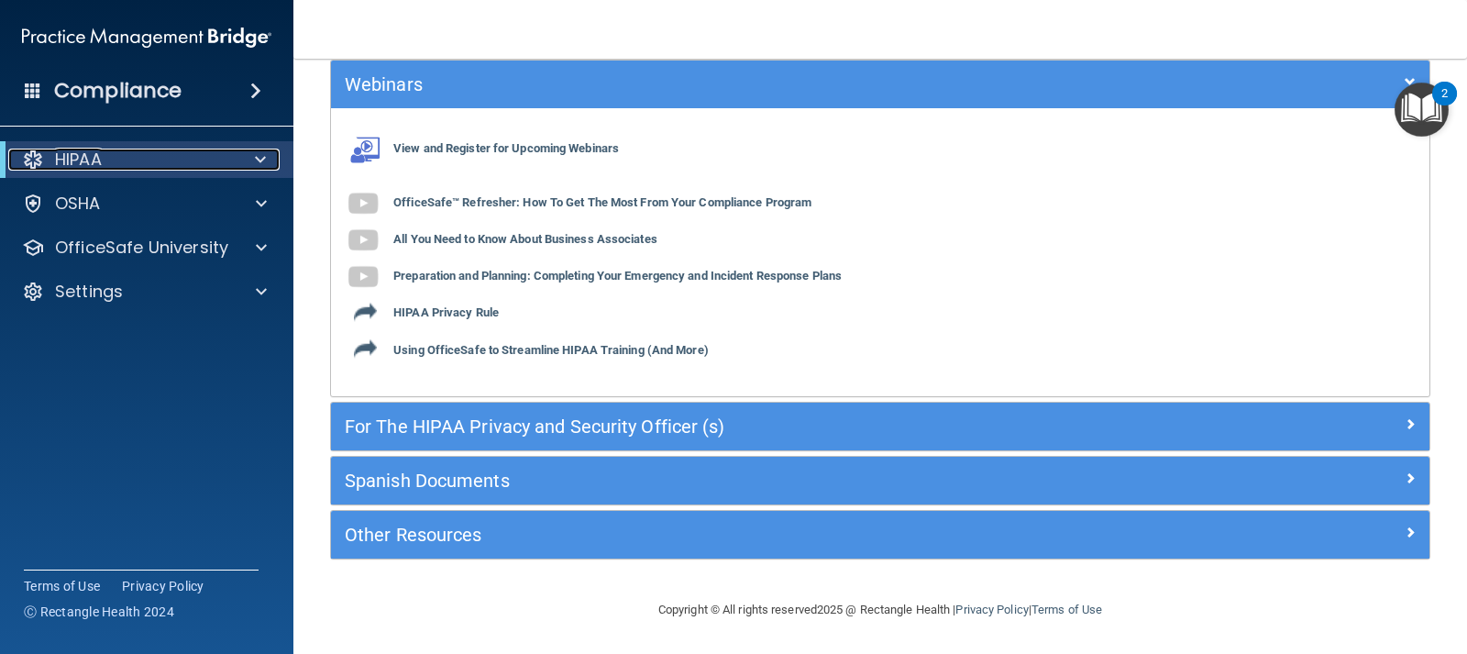
click at [256, 154] on span at bounding box center [260, 160] width 11 height 22
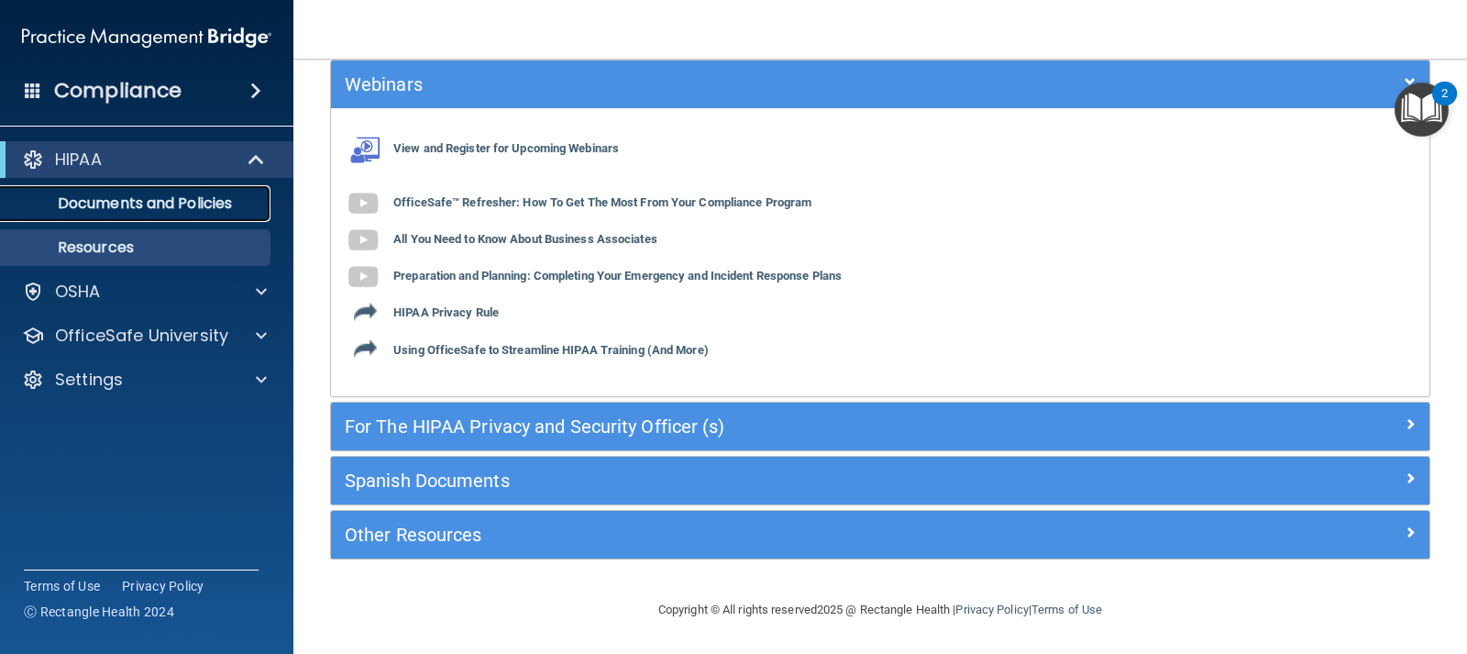
click at [188, 206] on p "Documents and Policies" at bounding box center [137, 203] width 250 height 18
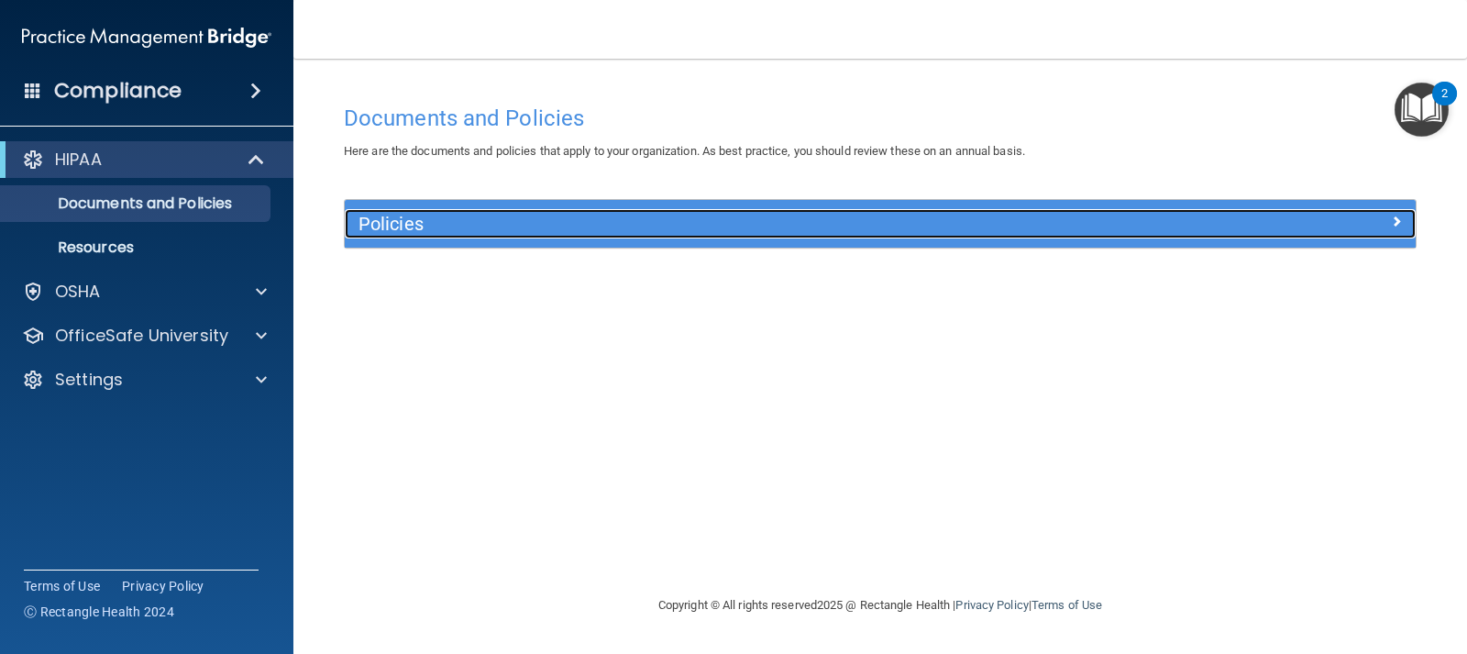
click at [380, 222] on h5 "Policies" at bounding box center [747, 224] width 776 height 20
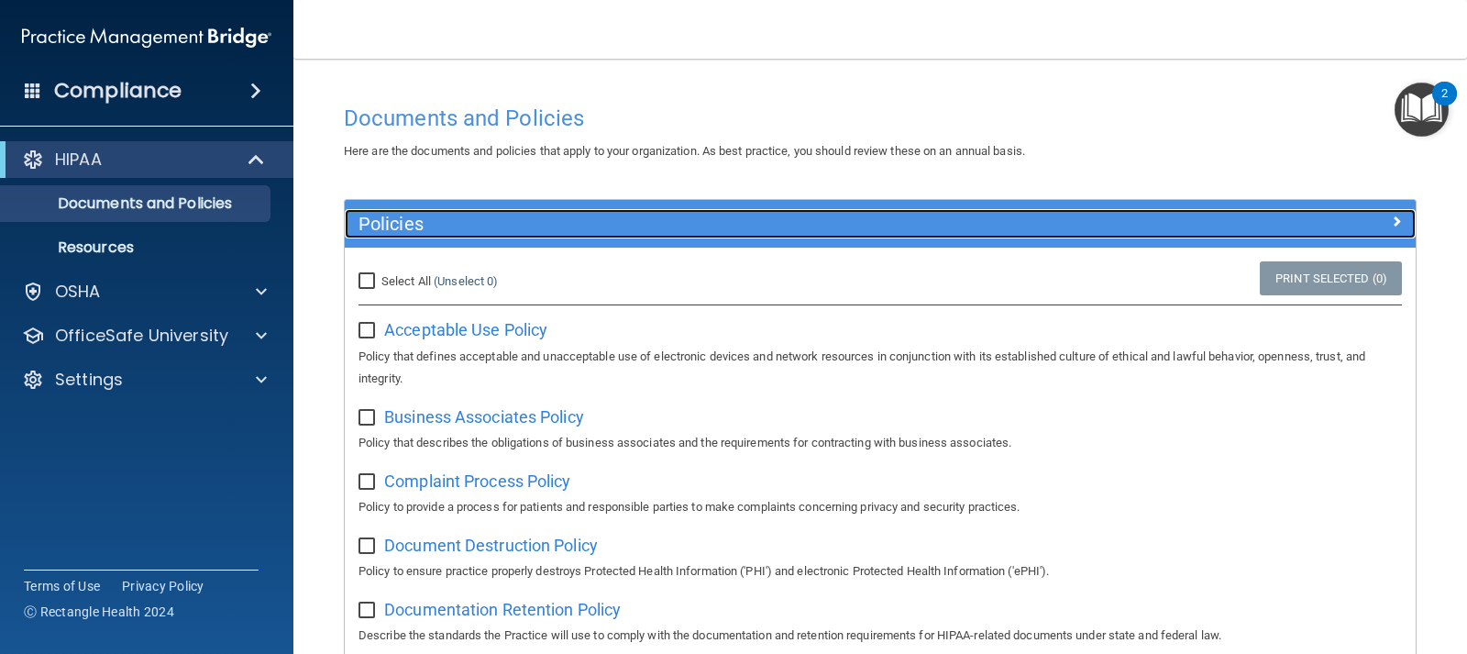
click at [490, 234] on h5 "Policies" at bounding box center [747, 224] width 776 height 20
